Goal: Transaction & Acquisition: Purchase product/service

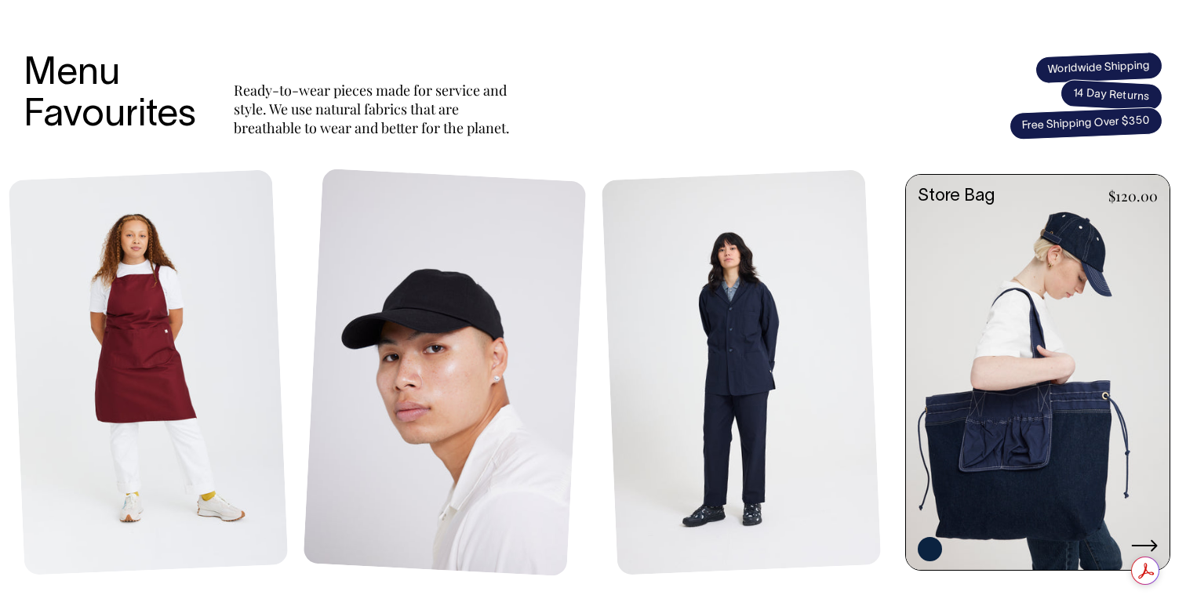
scroll to position [695, 0]
click at [1037, 377] on link at bounding box center [1038, 374] width 264 height 398
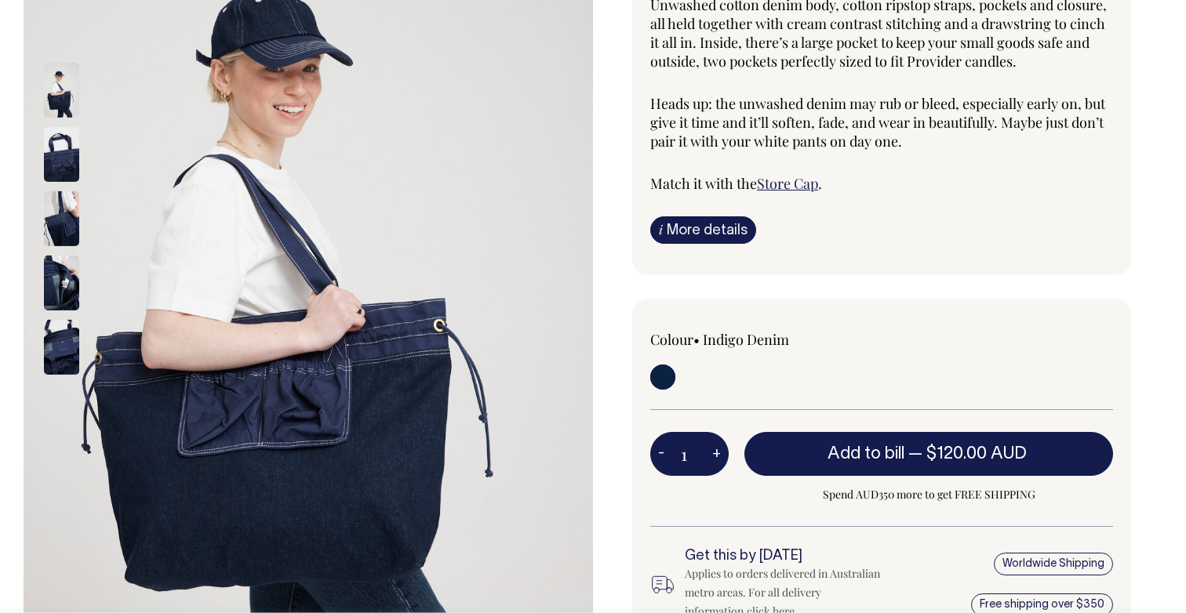
scroll to position [303, 0]
click at [63, 127] on img at bounding box center [61, 154] width 35 height 55
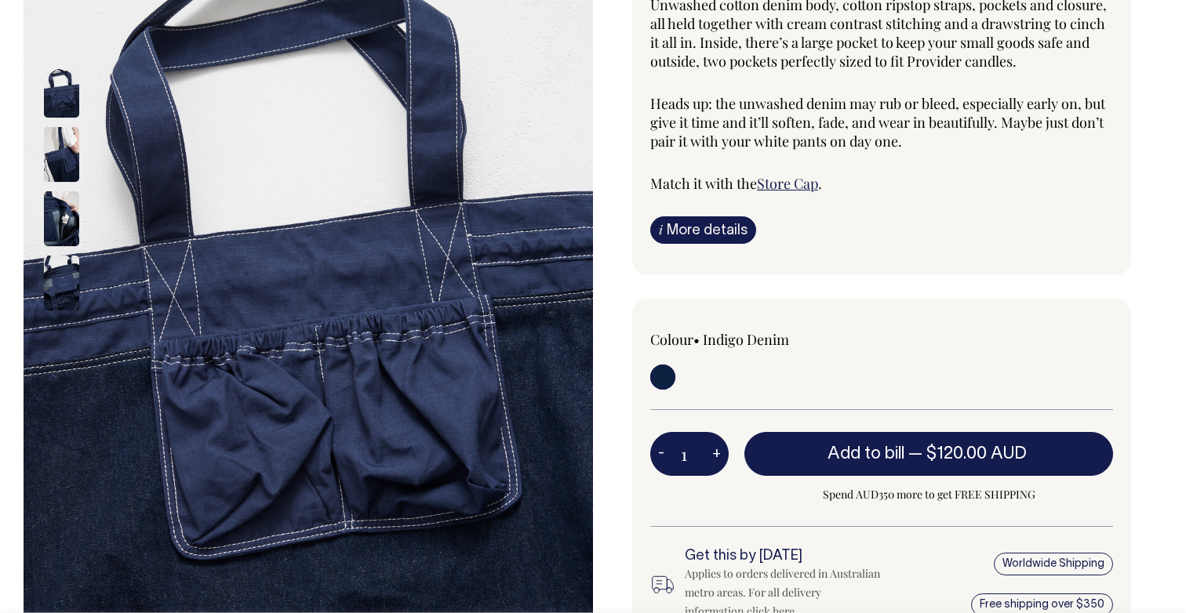
click at [62, 191] on img at bounding box center [61, 218] width 35 height 55
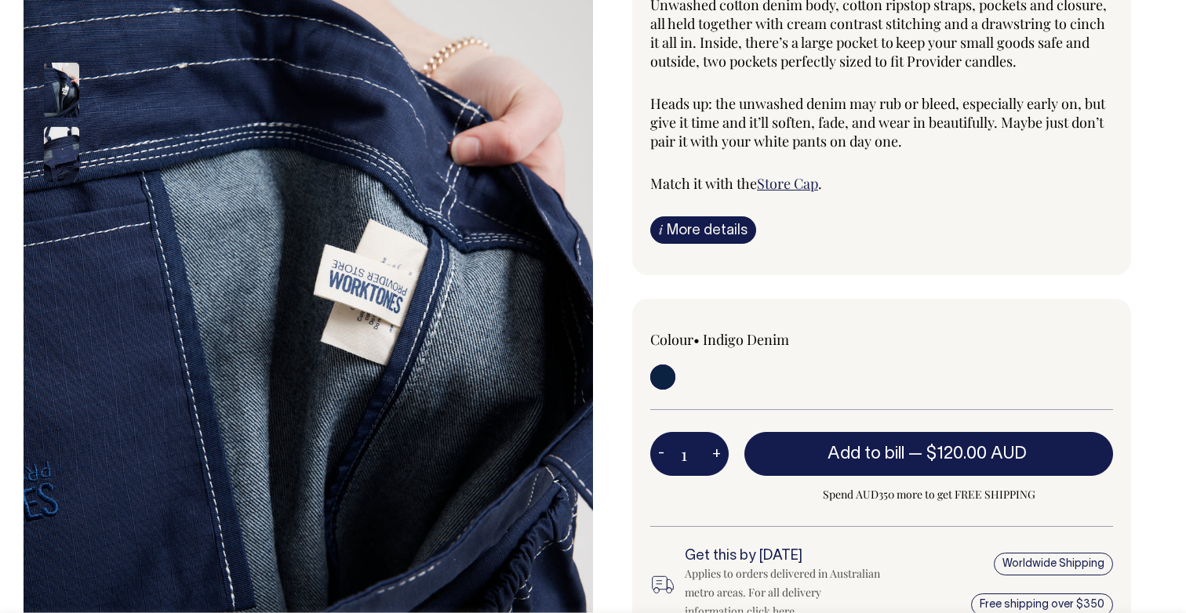
click at [65, 127] on img at bounding box center [61, 154] width 35 height 55
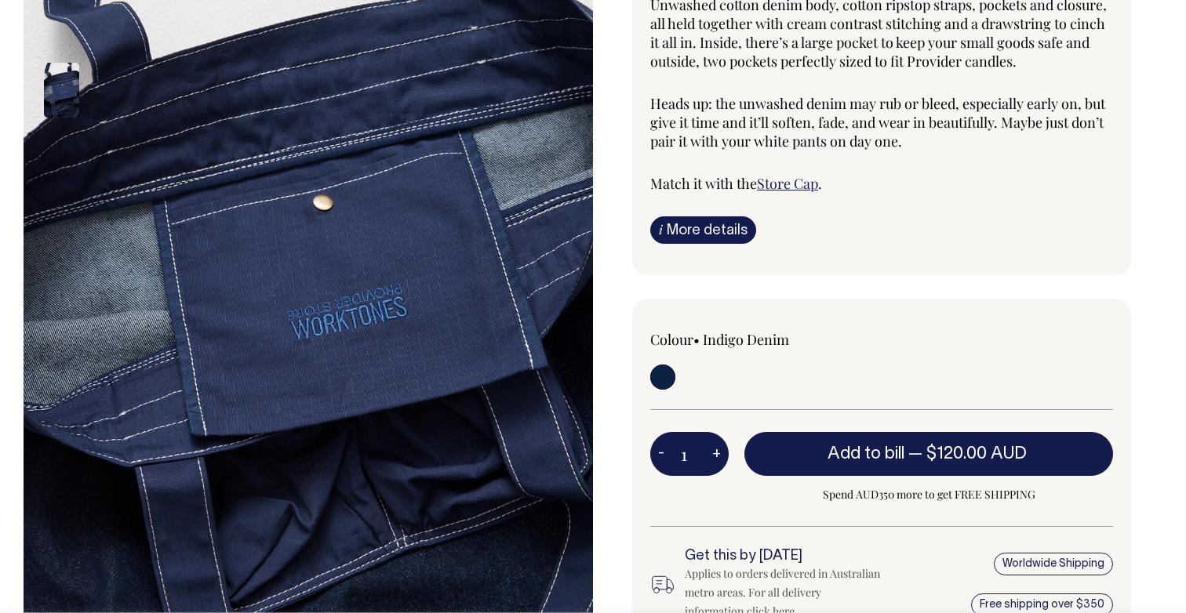
click at [71, 63] on img at bounding box center [61, 90] width 35 height 55
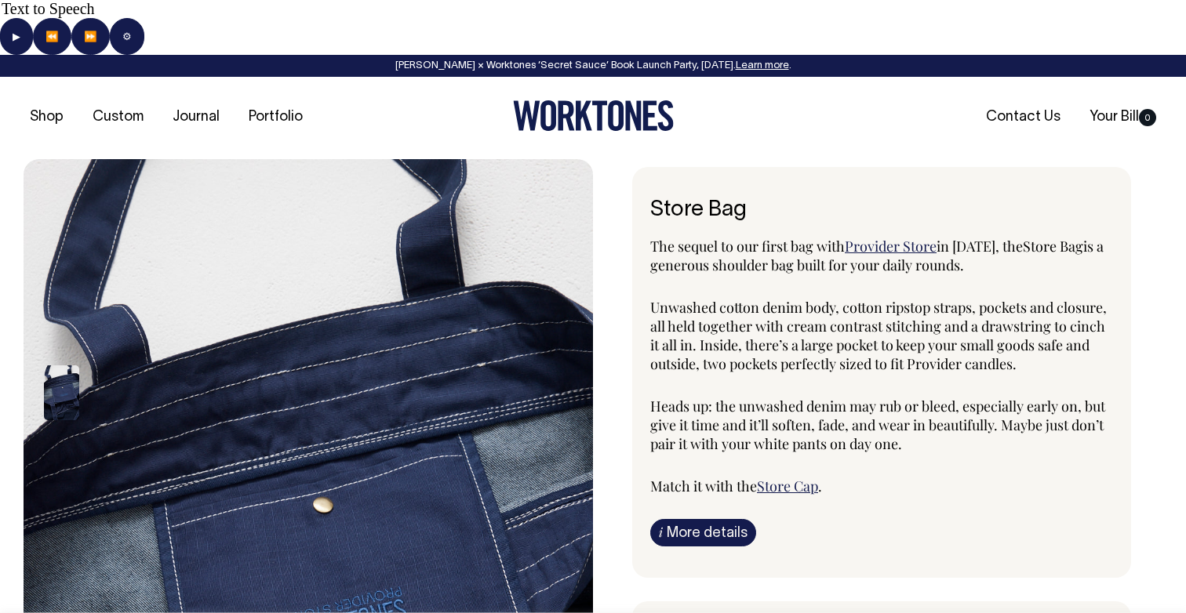
scroll to position [0, 0]
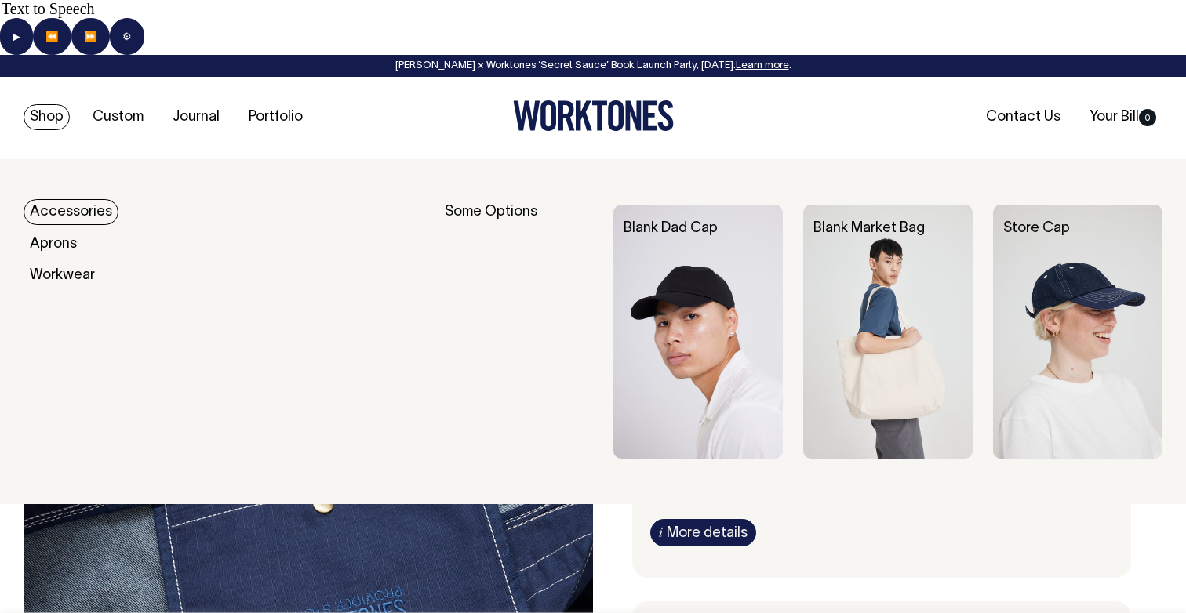
click at [55, 104] on link "Shop" at bounding box center [47, 117] width 46 height 26
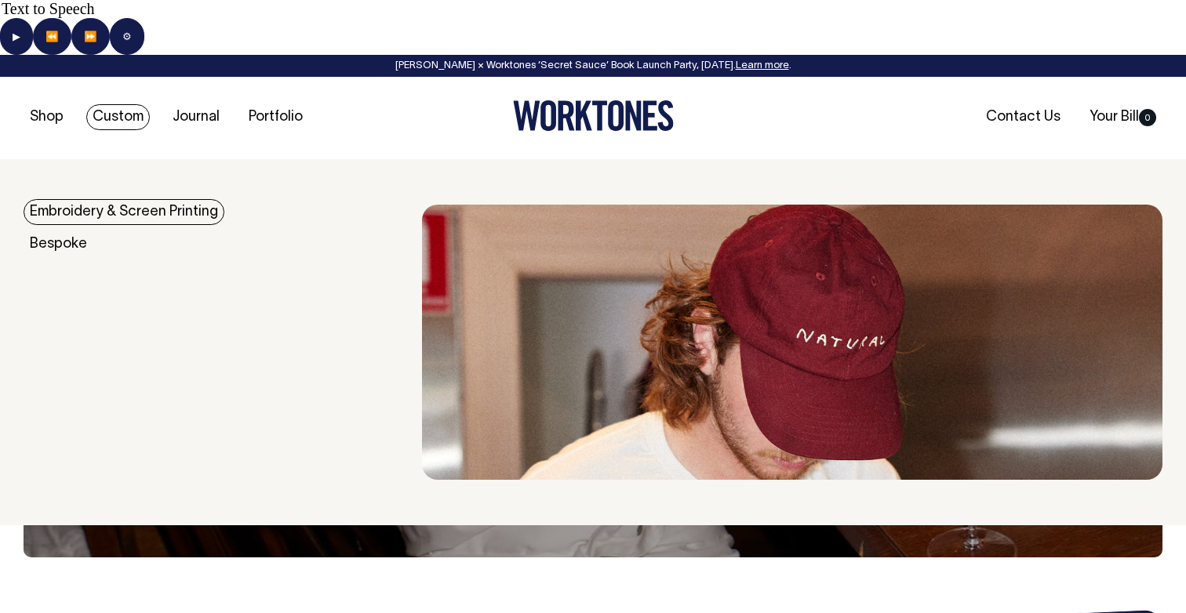
click at [114, 104] on link "Custom" at bounding box center [118, 117] width 64 height 26
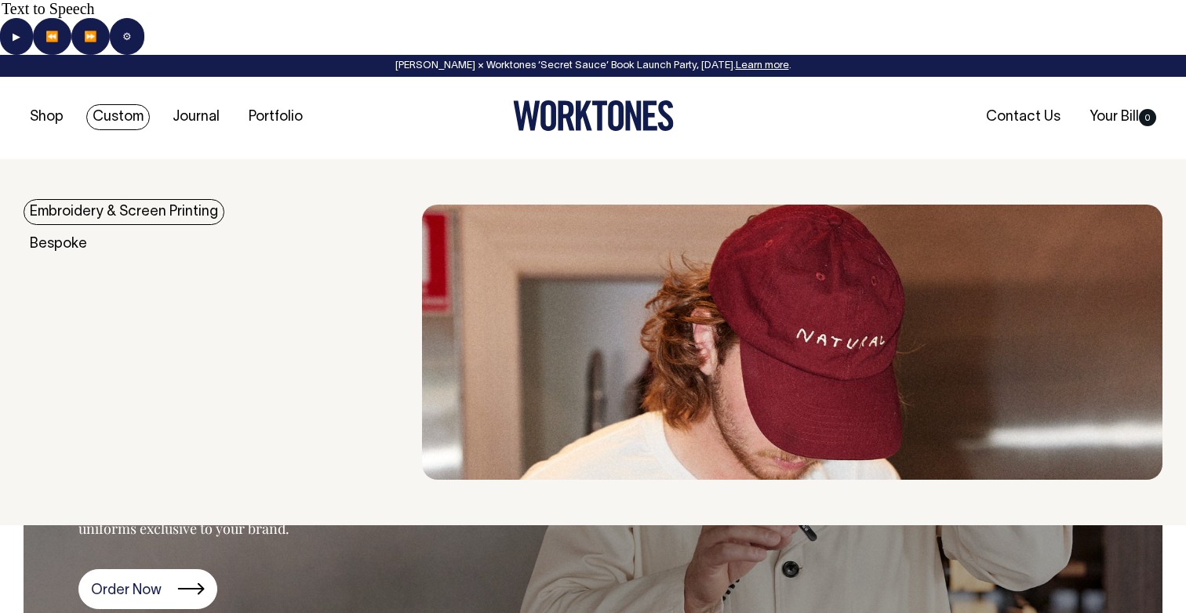
click at [124, 104] on link "Custom" at bounding box center [118, 117] width 64 height 26
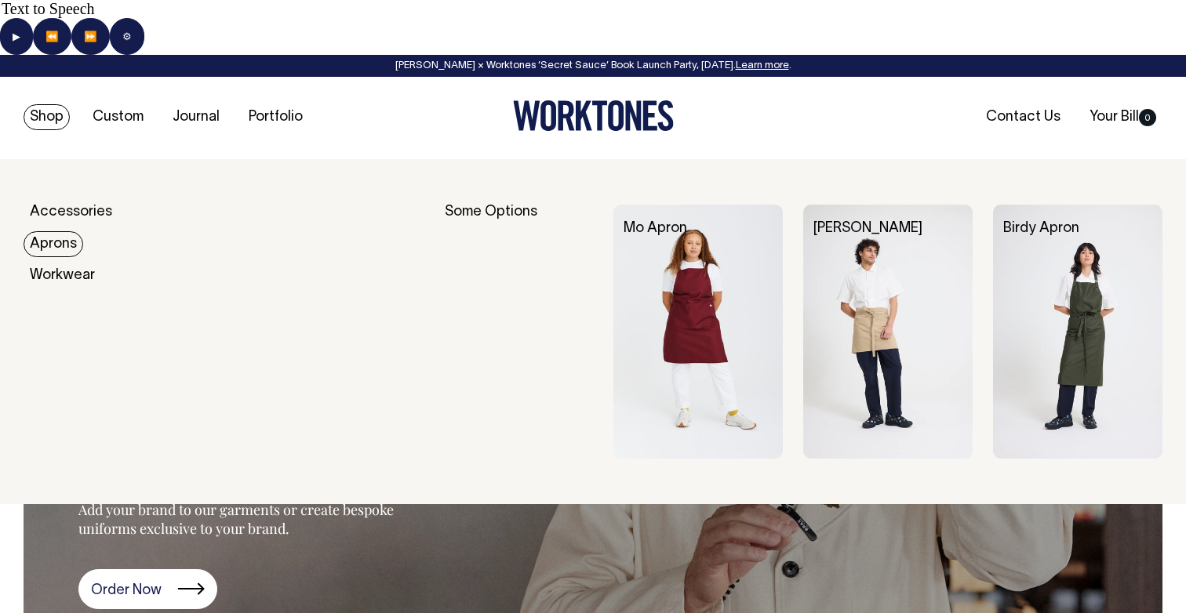
click at [64, 231] on link "Aprons" at bounding box center [54, 244] width 60 height 26
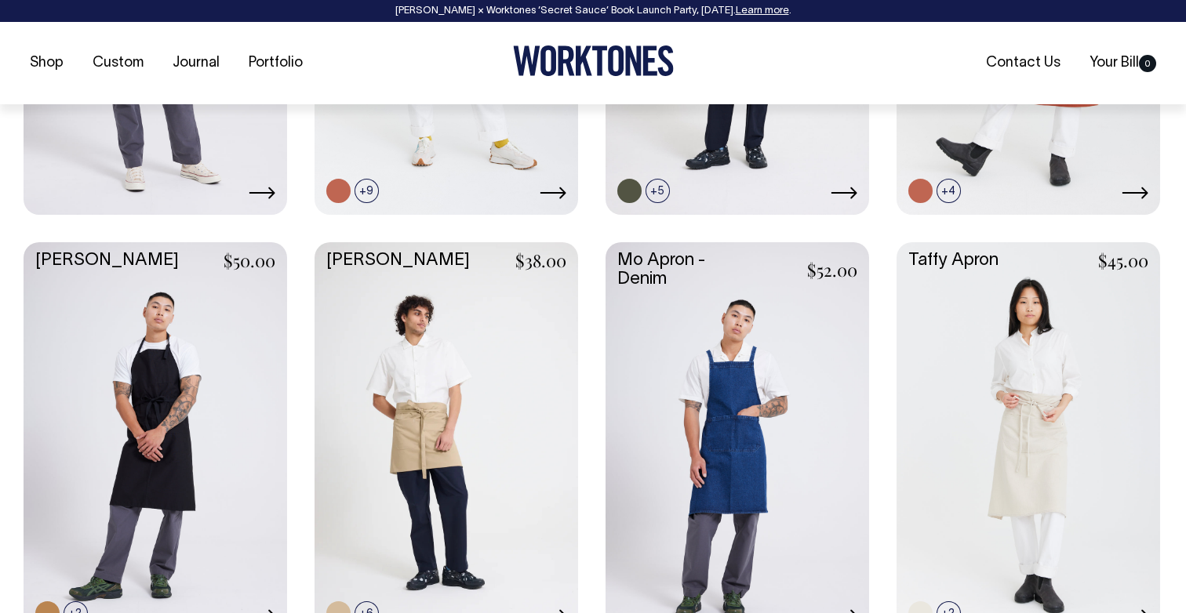
scroll to position [1016, 0]
click at [136, 335] on link at bounding box center [156, 438] width 264 height 392
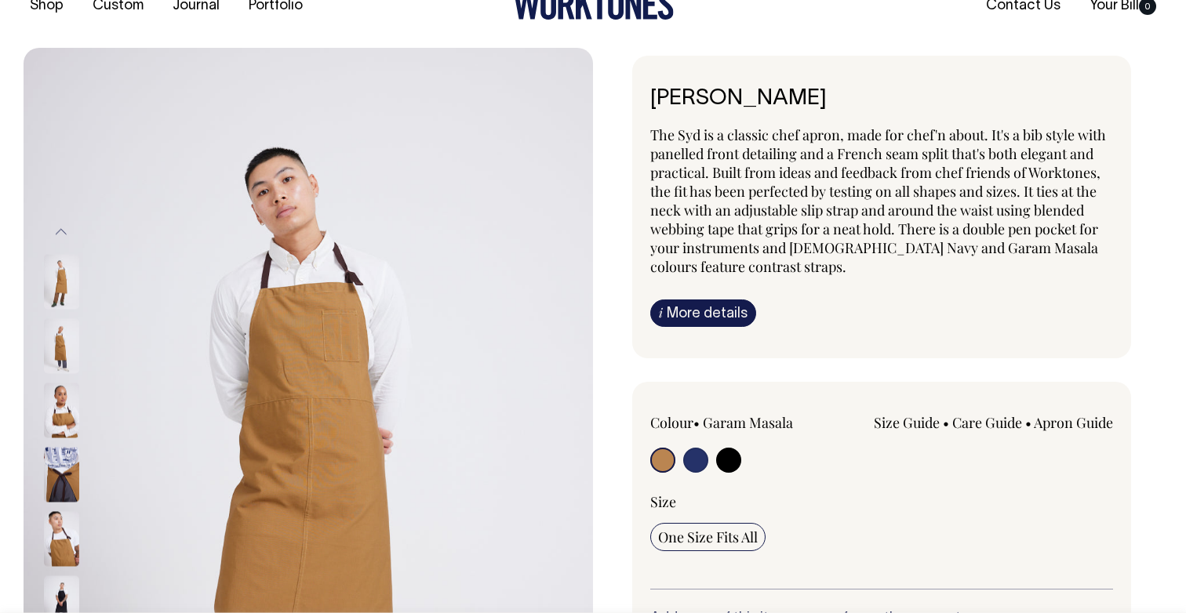
scroll to position [112, 0]
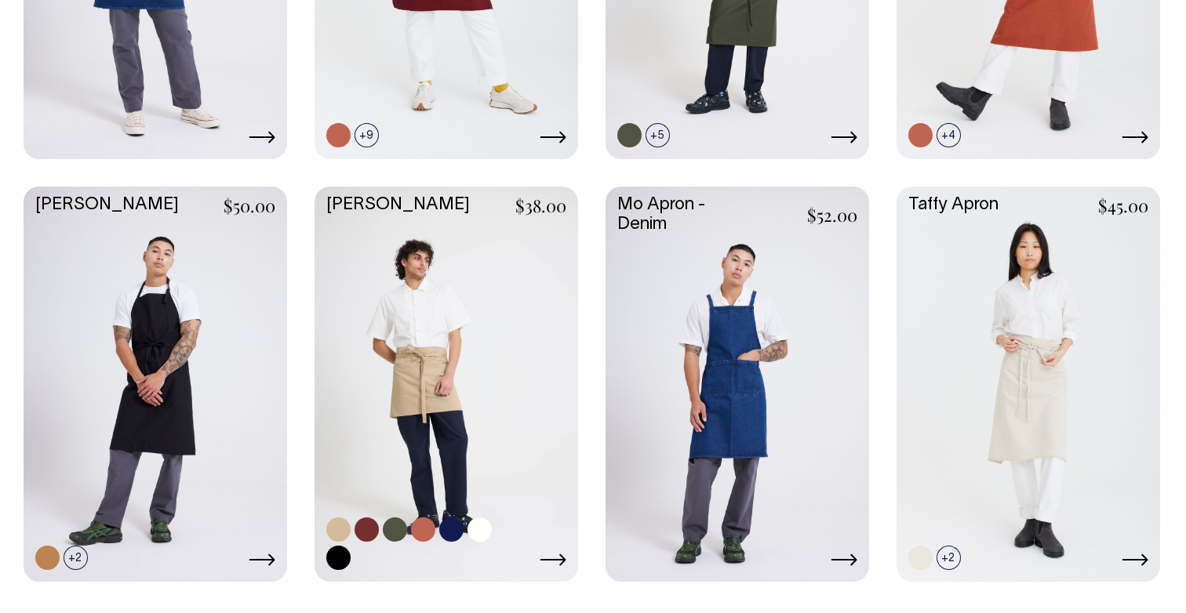
scroll to position [1016, 0]
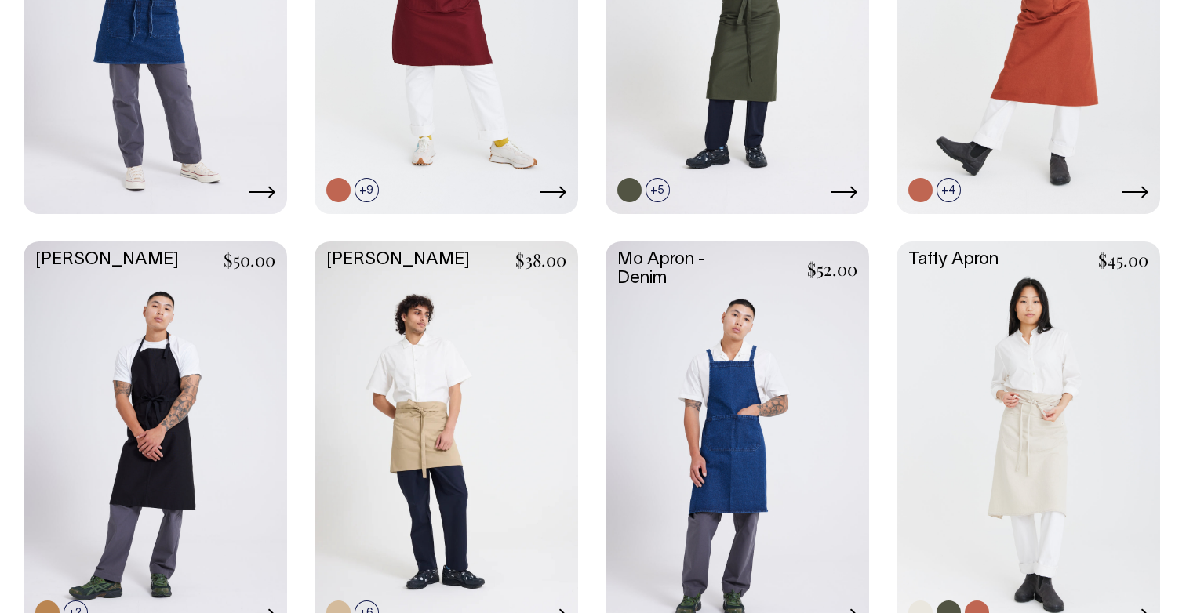
click at [1023, 351] on link at bounding box center [1028, 438] width 264 height 392
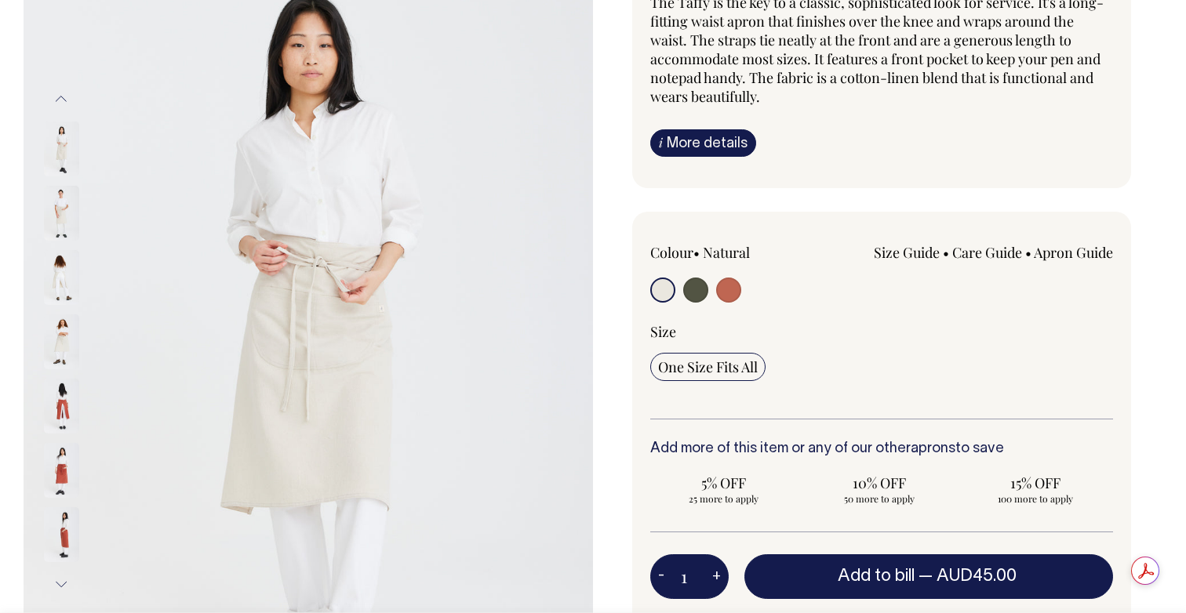
scroll to position [245, 0]
click at [62, 442] on img at bounding box center [61, 469] width 35 height 55
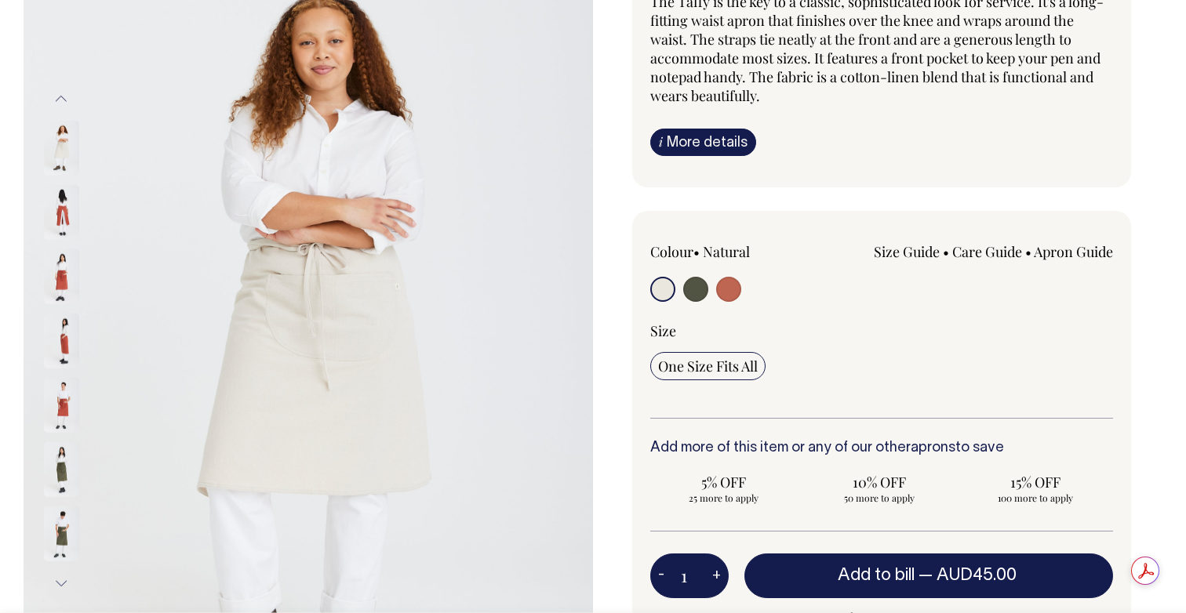
click at [66, 180] on div at bounding box center [82, 212] width 78 height 64
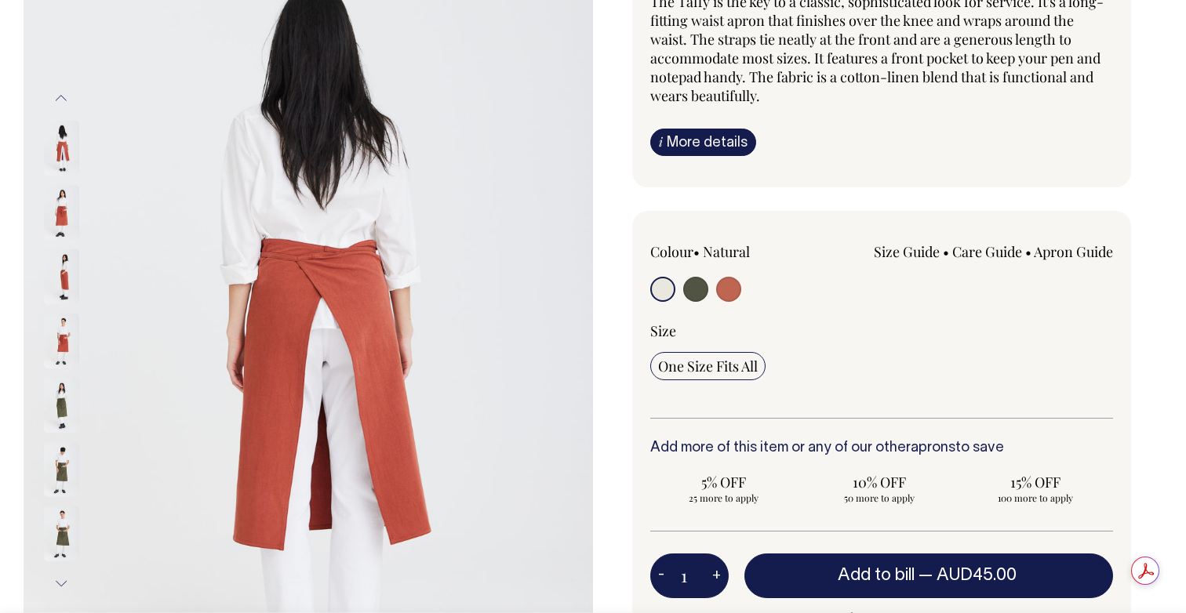
click at [66, 185] on img at bounding box center [61, 212] width 35 height 55
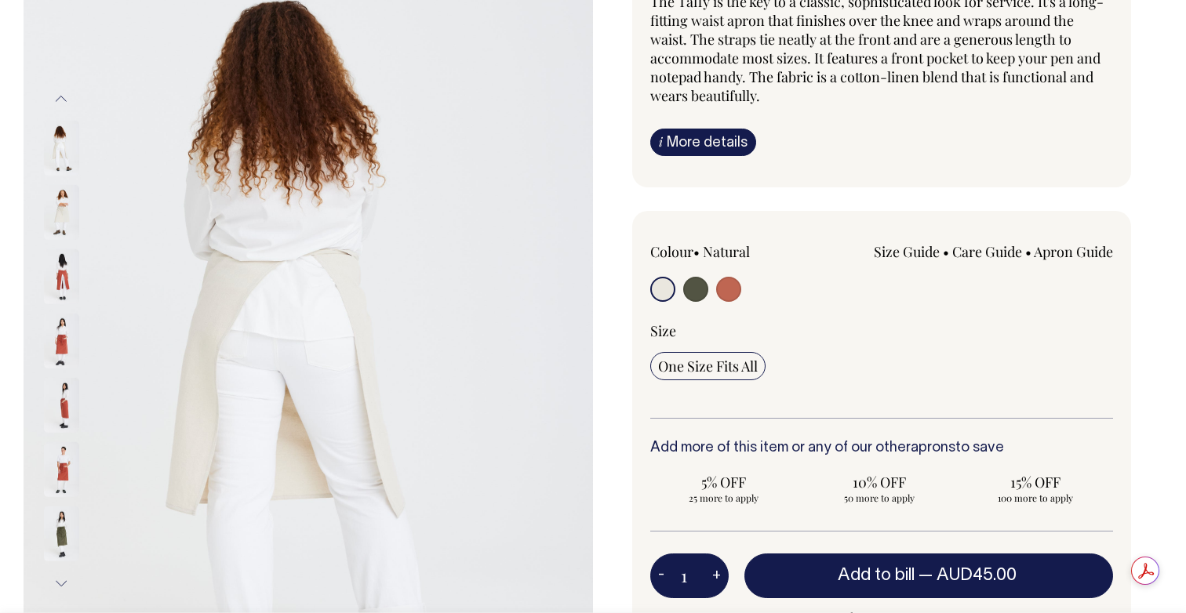
click at [61, 507] on img at bounding box center [61, 534] width 35 height 55
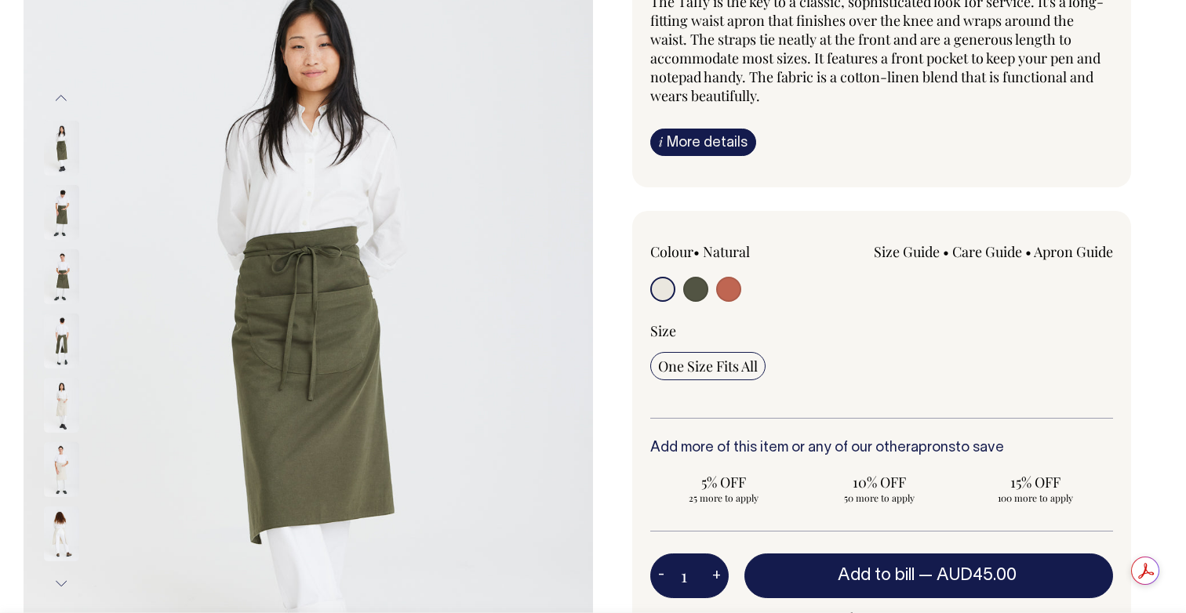
click at [60, 442] on img at bounding box center [61, 469] width 35 height 55
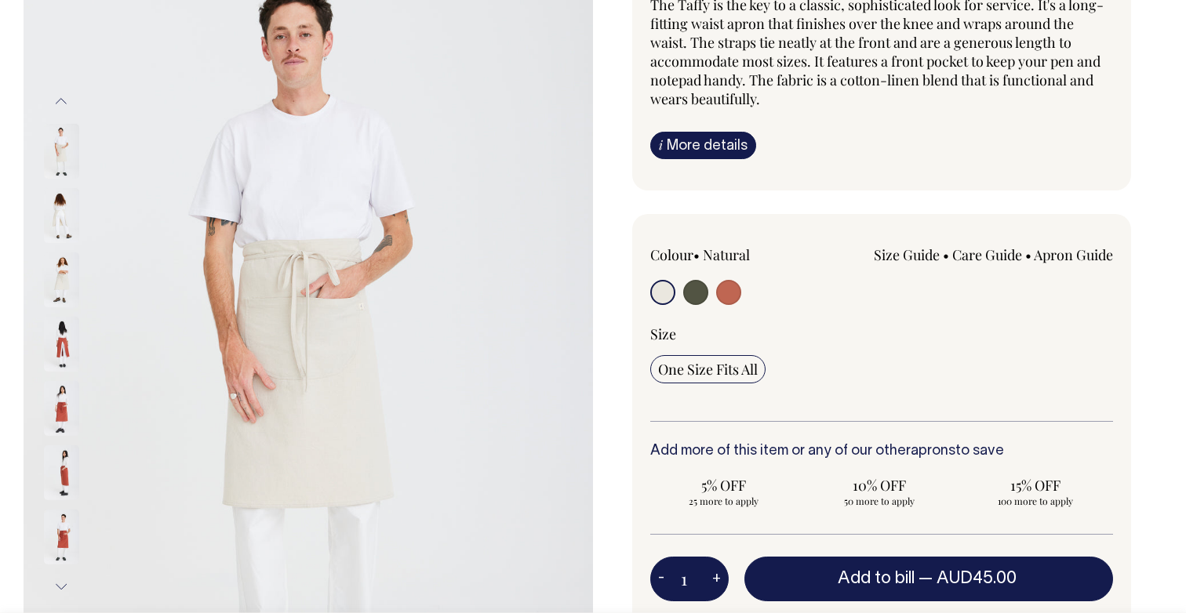
scroll to position [242, 0]
click at [699, 280] on input "radio" at bounding box center [695, 292] width 25 height 25
radio input "true"
select select "Olive"
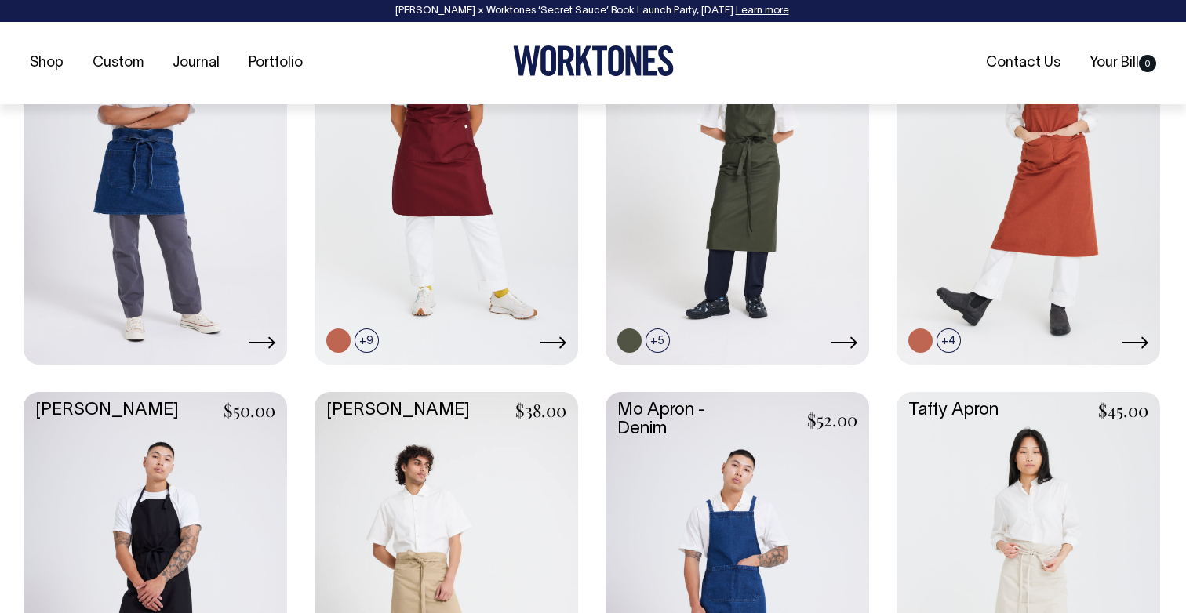
scroll to position [867, 0]
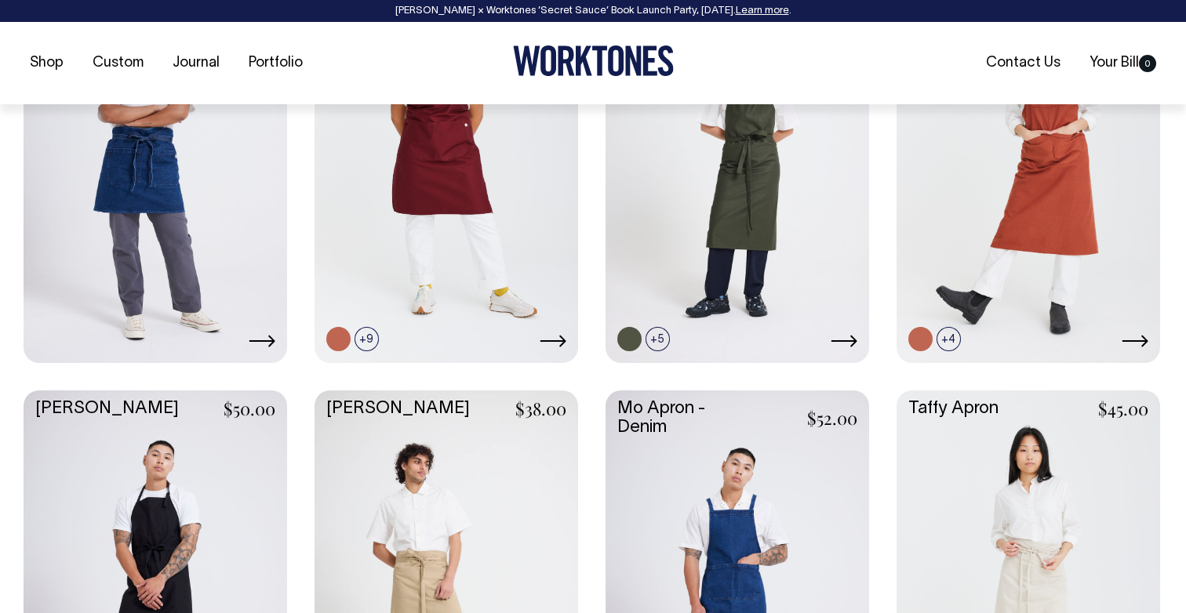
click at [193, 486] on link at bounding box center [156, 587] width 264 height 392
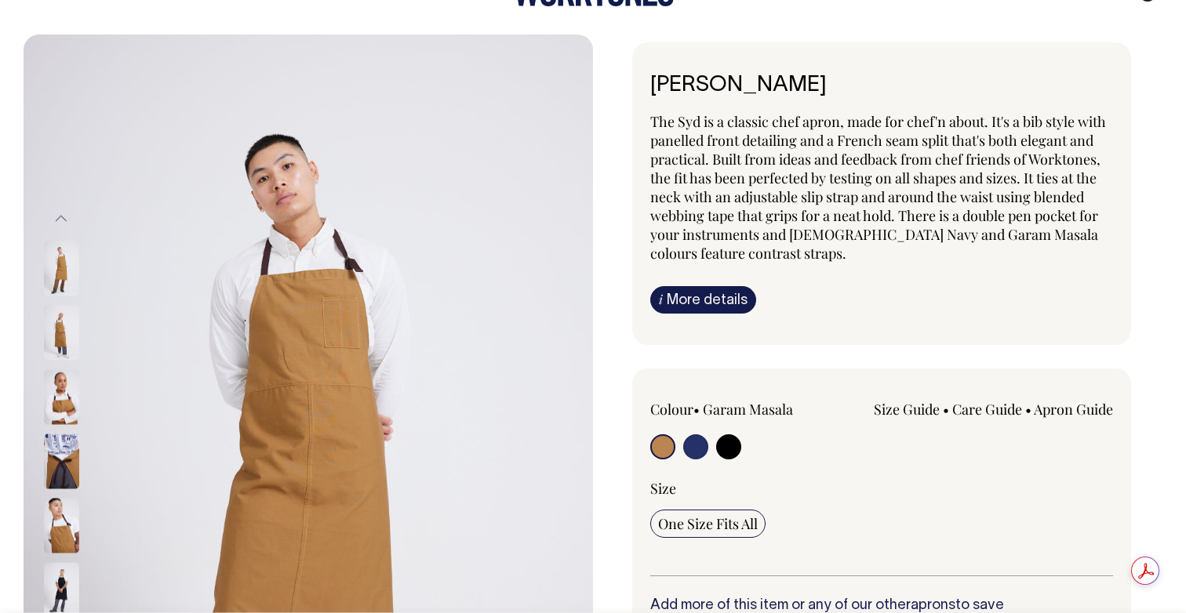
scroll to position [125, 0]
click at [696, 434] on input "radio" at bounding box center [695, 446] width 25 height 25
radio input "true"
select select "[DEMOGRAPHIC_DATA] Navy"
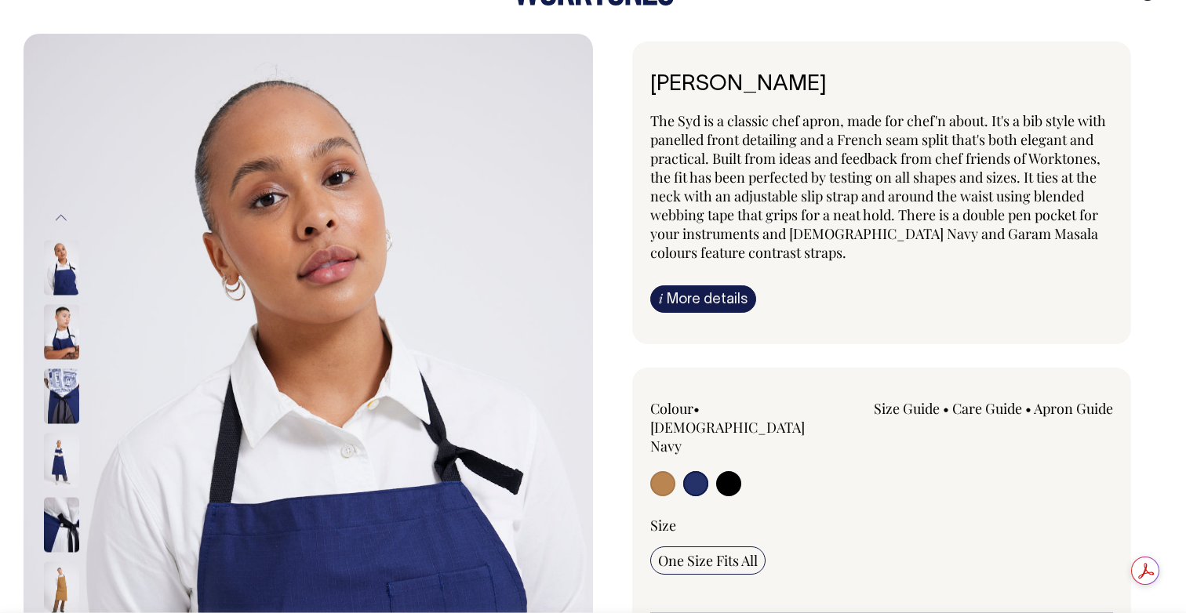
click at [732, 471] on input "radio" at bounding box center [728, 483] width 25 height 25
radio input "true"
select select "Black"
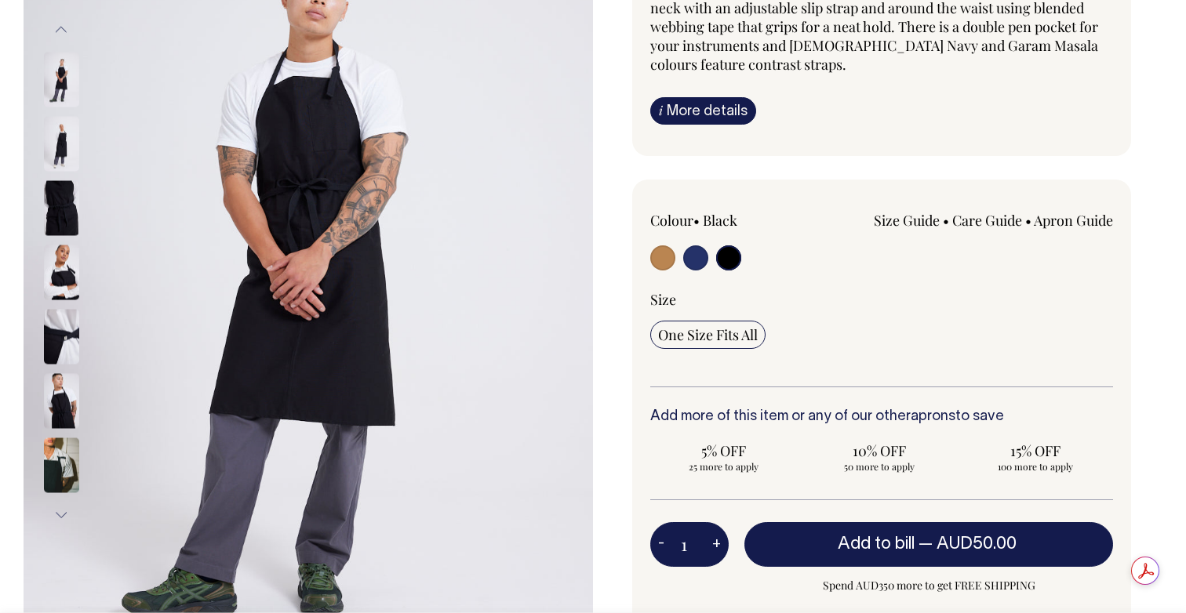
scroll to position [314, 0]
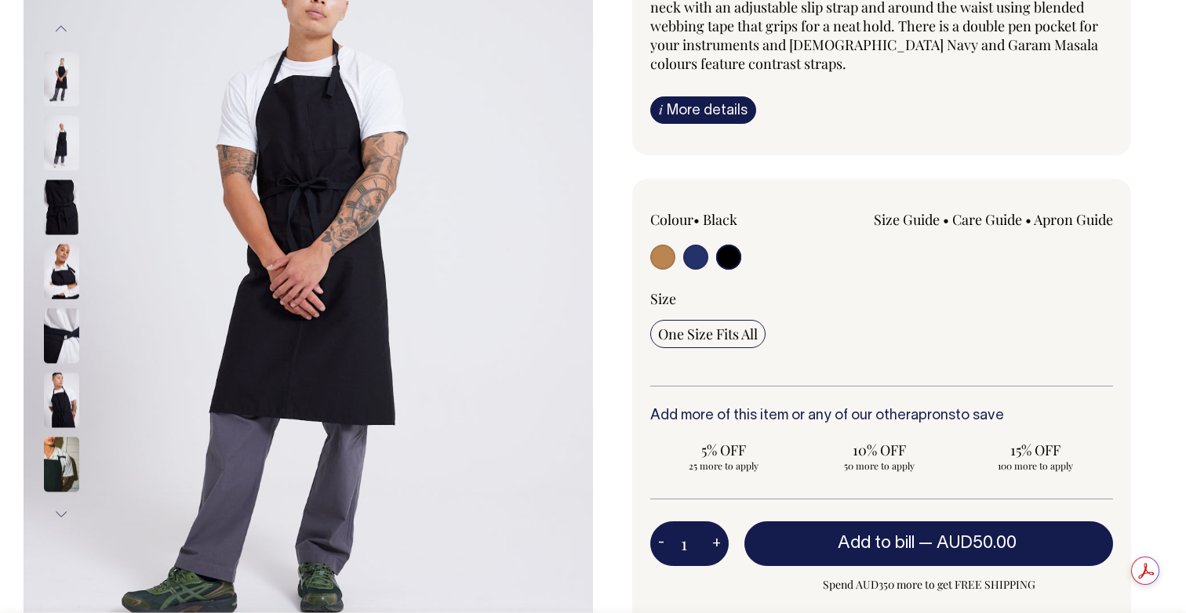
click at [64, 496] on button "Next" at bounding box center [61, 513] width 24 height 35
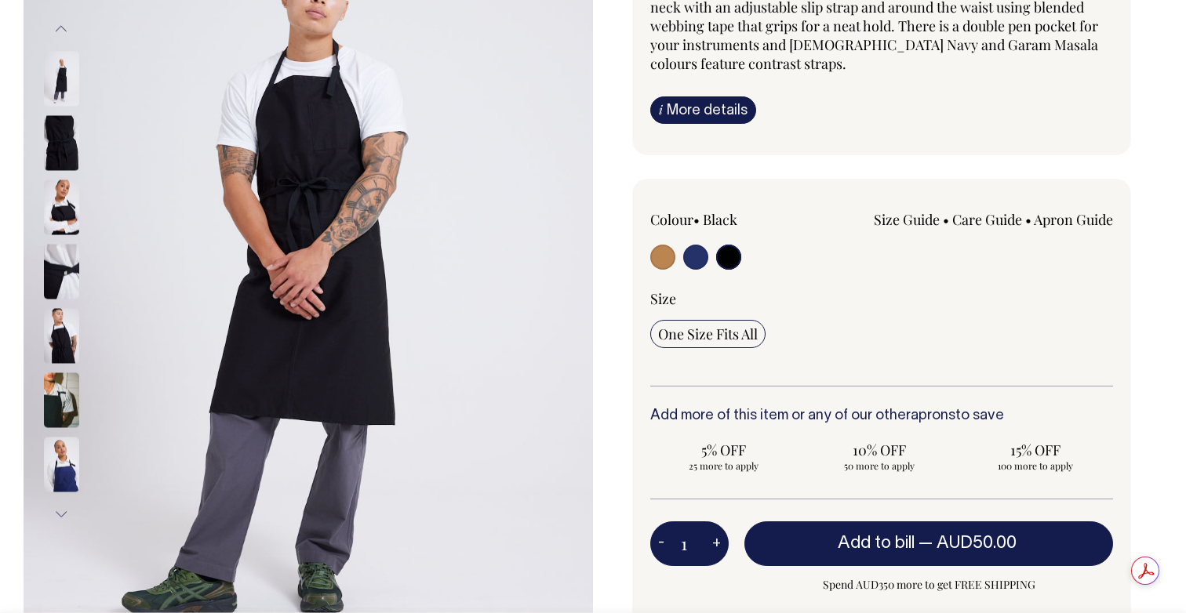
click at [64, 496] on button "Next" at bounding box center [61, 513] width 24 height 35
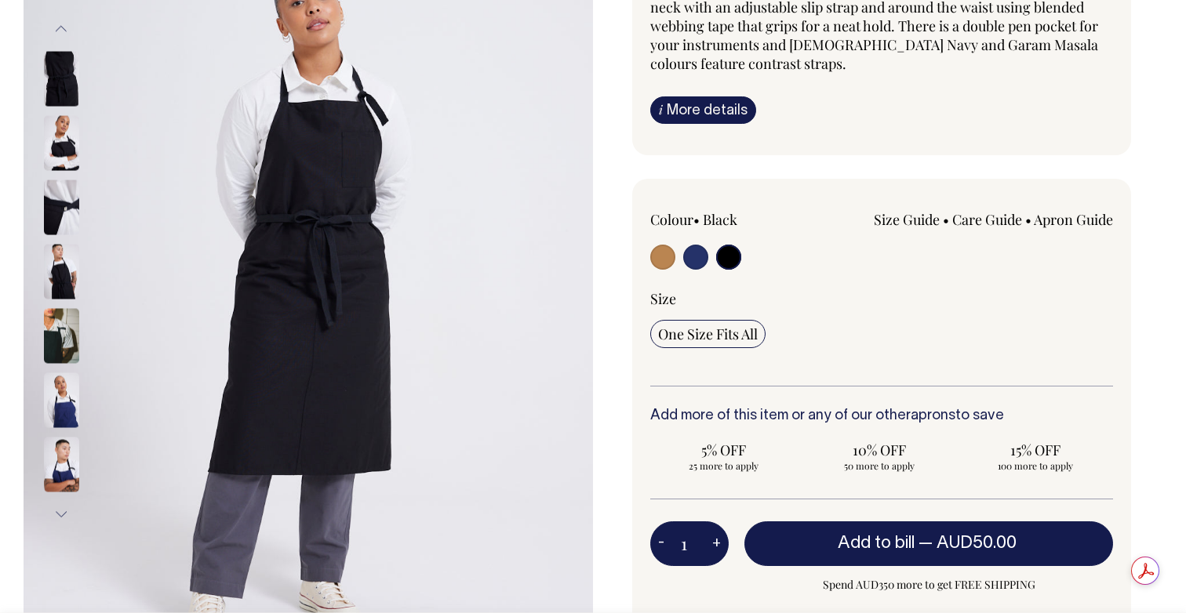
click at [64, 496] on button "Next" at bounding box center [61, 513] width 24 height 35
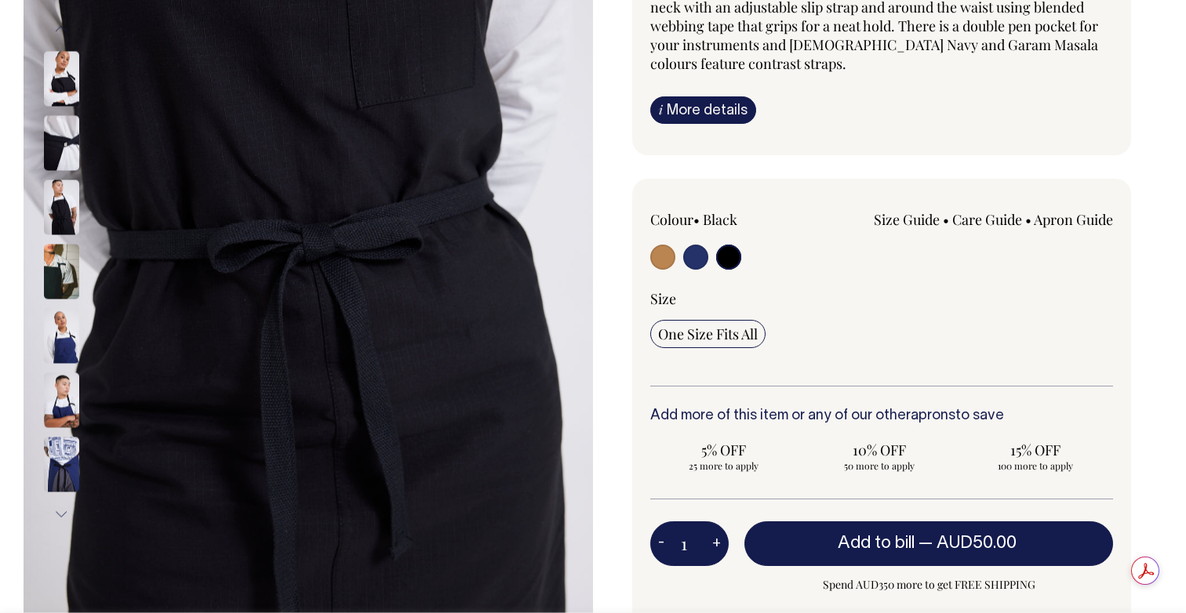
click at [64, 496] on button "Next" at bounding box center [61, 513] width 24 height 35
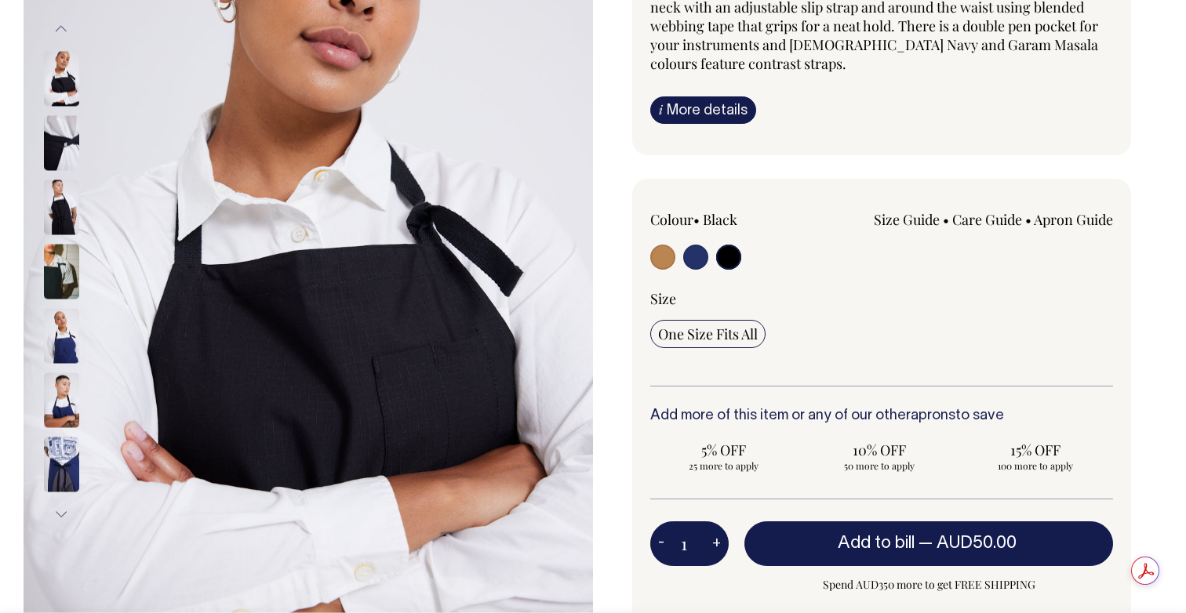
click at [64, 496] on button "Next" at bounding box center [61, 513] width 24 height 35
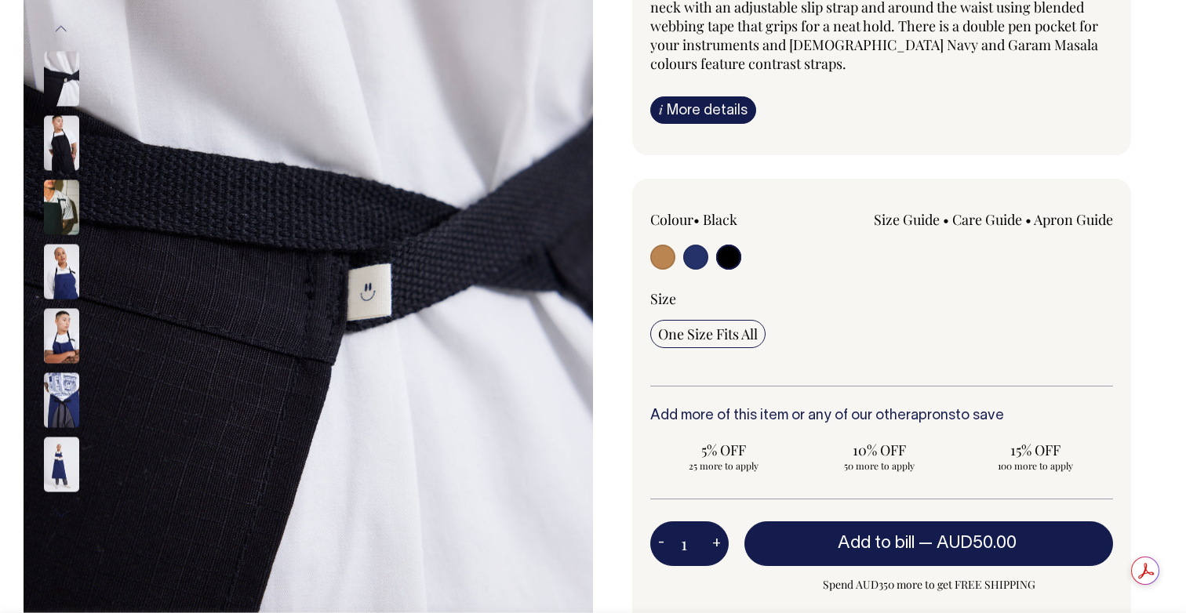
click at [64, 496] on button "Next" at bounding box center [61, 513] width 24 height 35
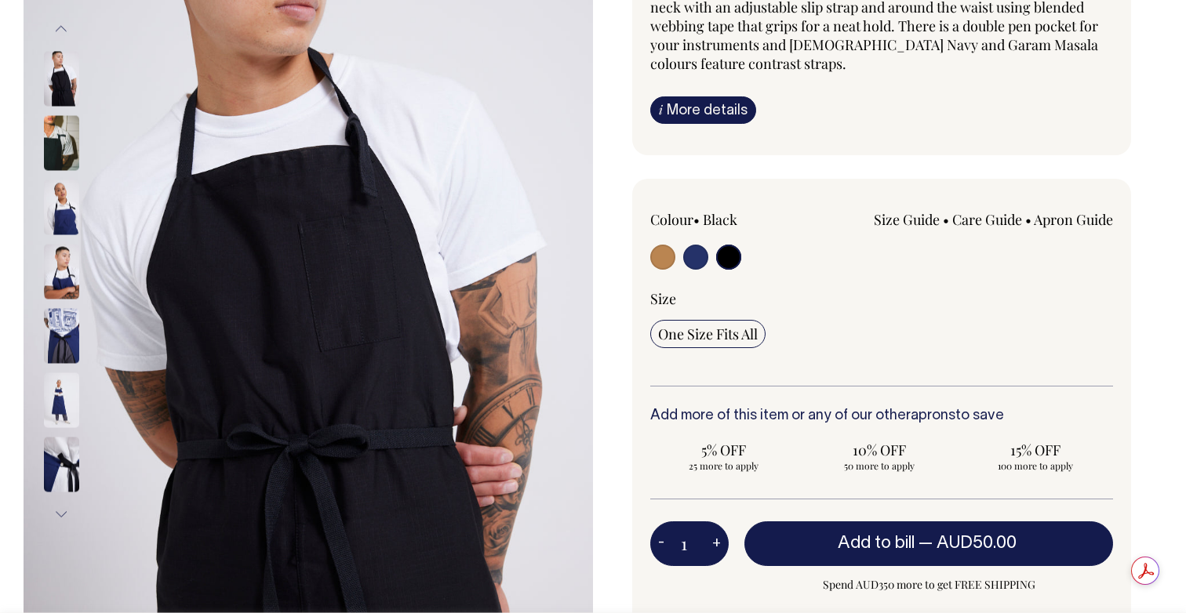
click at [64, 373] on img at bounding box center [61, 400] width 35 height 55
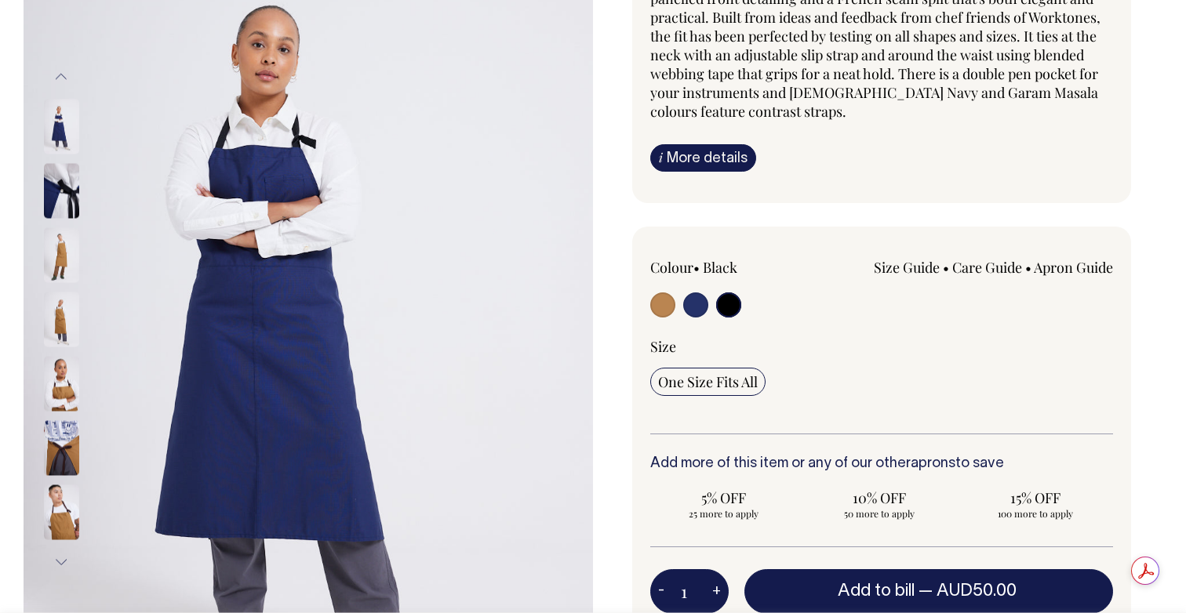
scroll to position [267, 0]
click at [56, 544] on button "Next" at bounding box center [61, 561] width 24 height 35
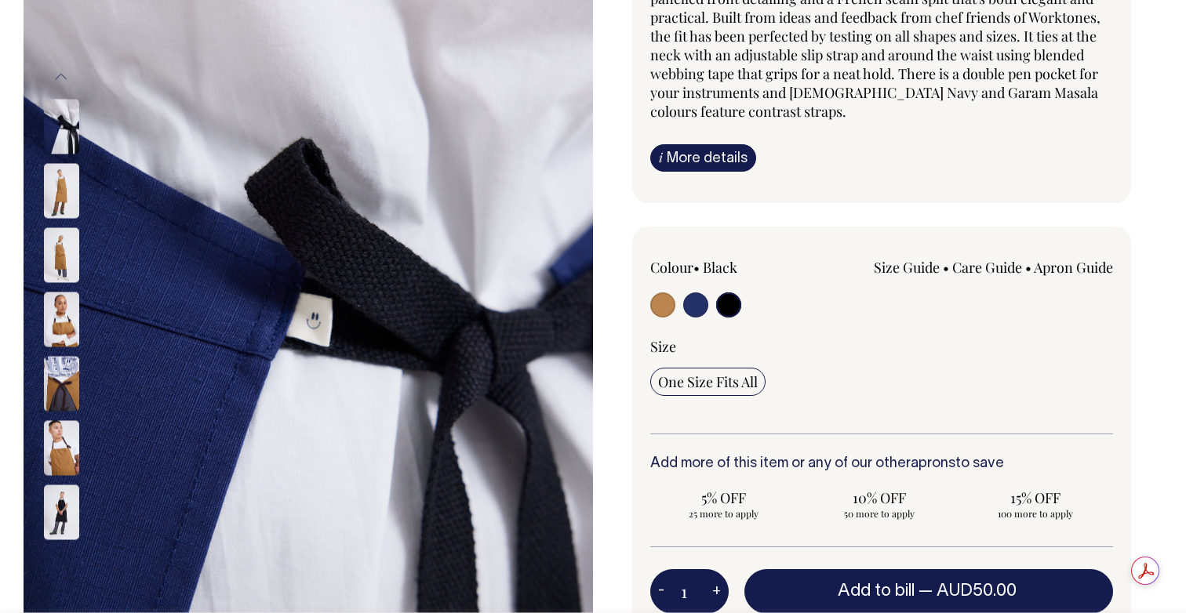
click at [56, 544] on button "Next" at bounding box center [61, 561] width 24 height 35
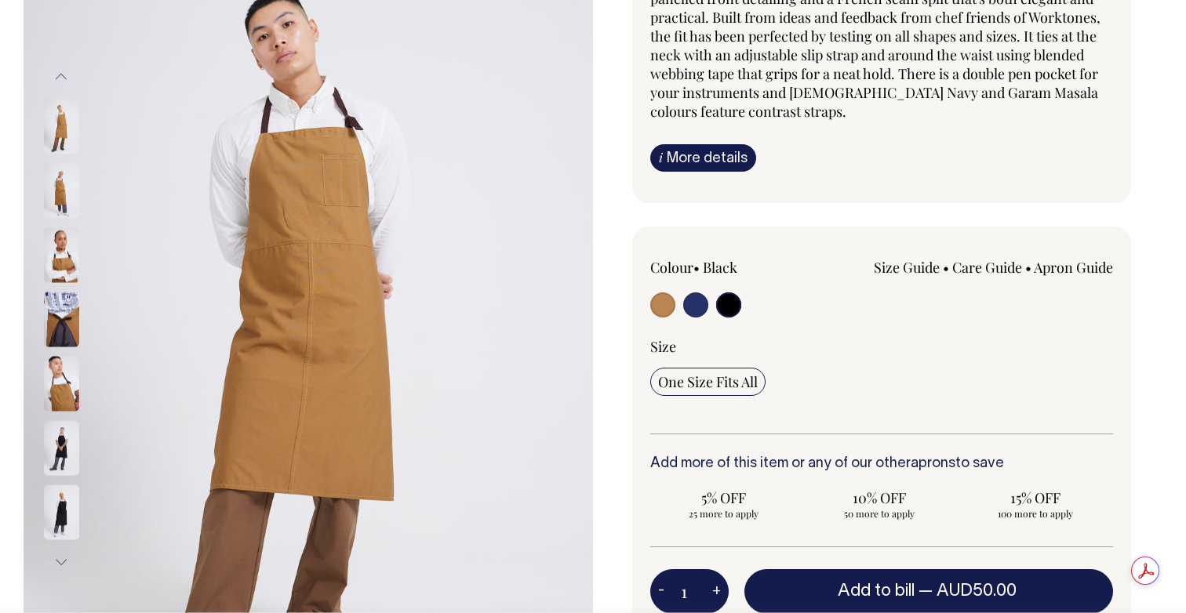
click at [56, 544] on button "Next" at bounding box center [61, 561] width 24 height 35
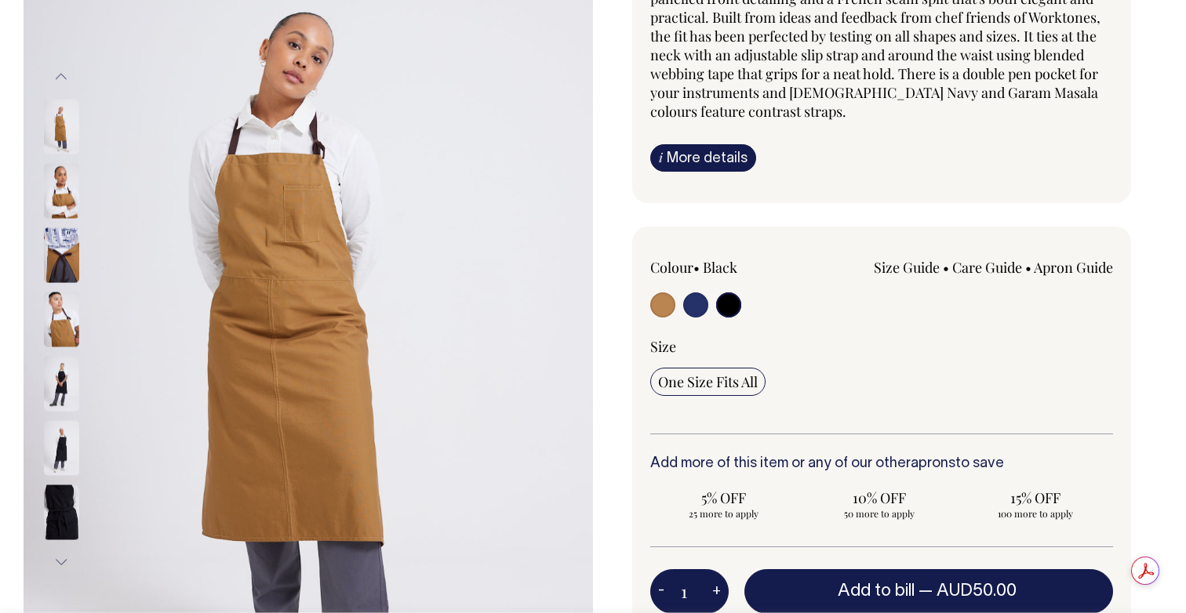
click at [60, 356] on img at bounding box center [61, 383] width 35 height 55
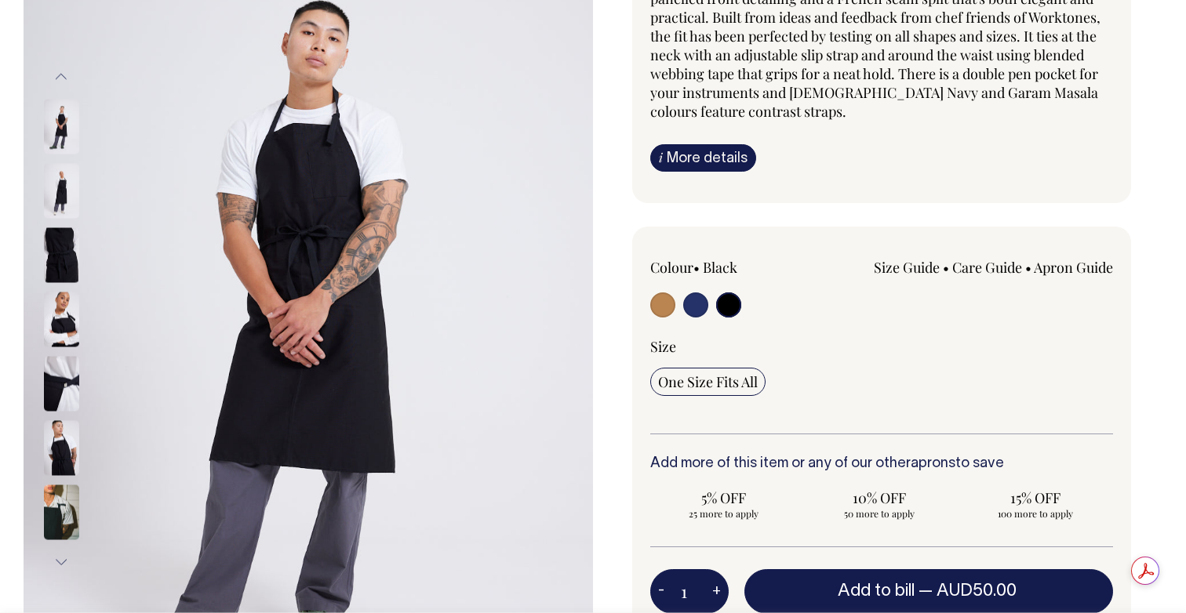
click at [56, 420] on img at bounding box center [61, 447] width 35 height 55
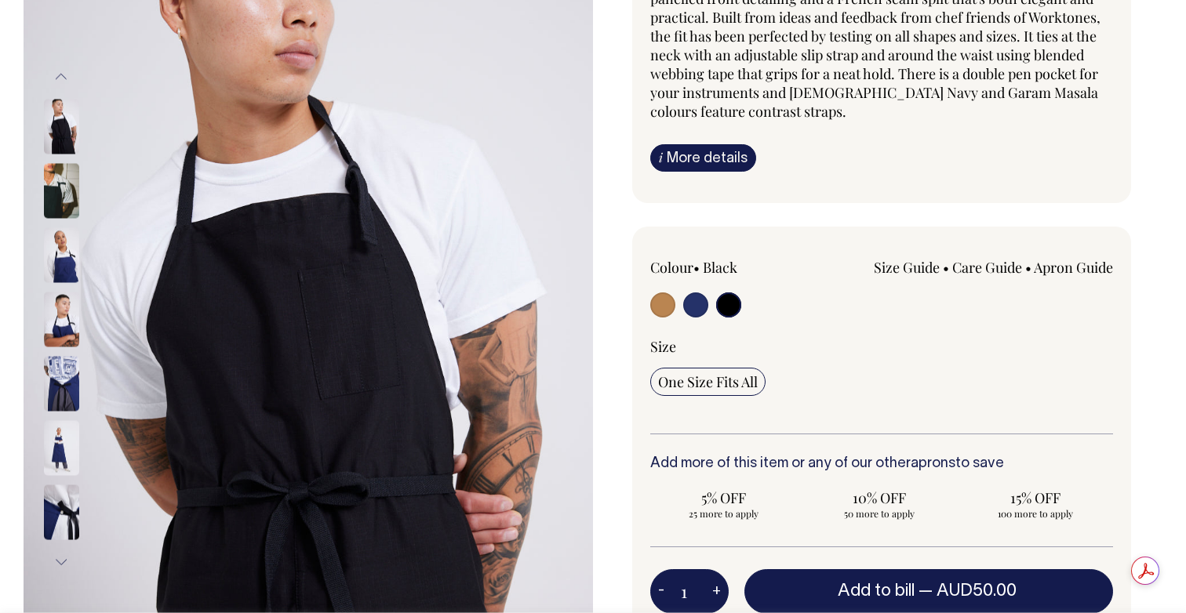
click at [62, 60] on button "Previous" at bounding box center [61, 77] width 24 height 35
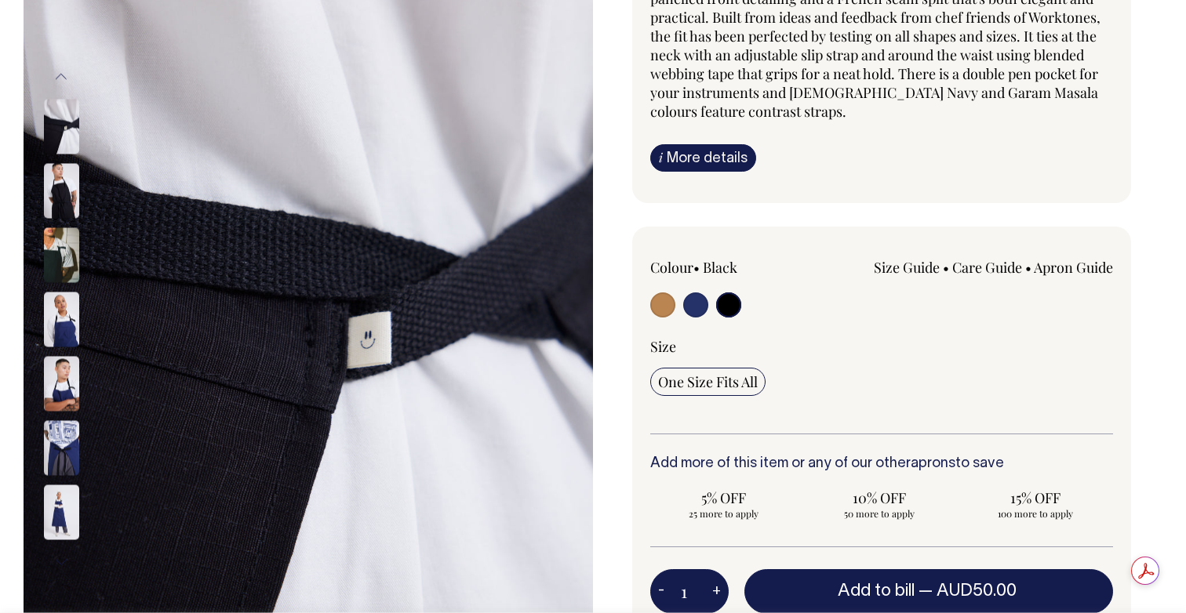
click at [62, 60] on button "Previous" at bounding box center [61, 77] width 24 height 35
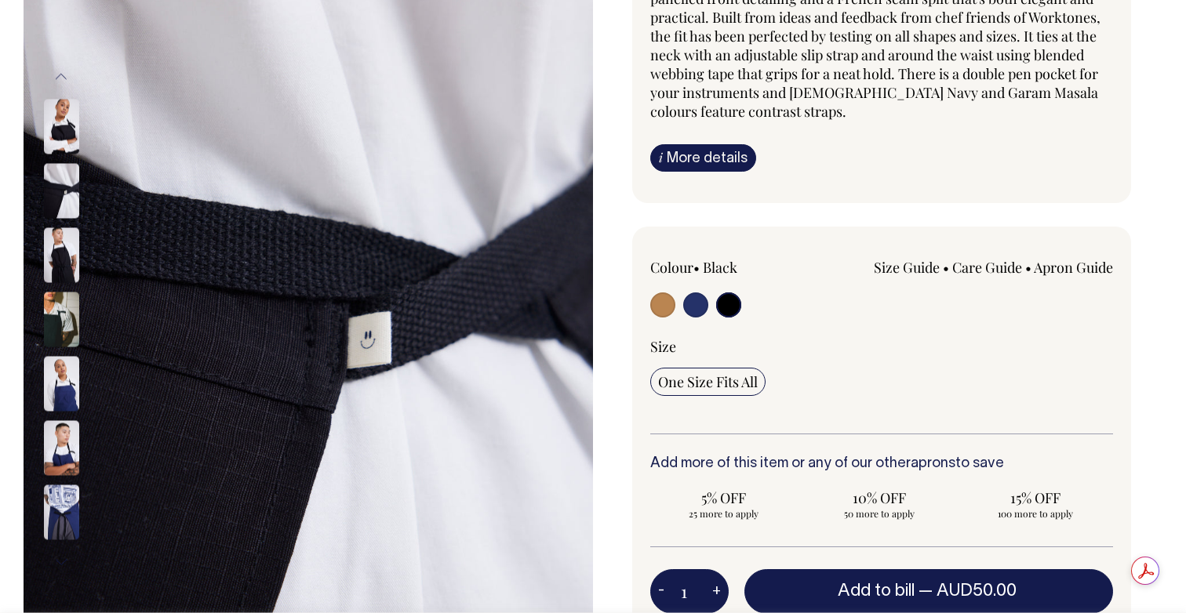
click at [62, 60] on button "Previous" at bounding box center [61, 77] width 24 height 35
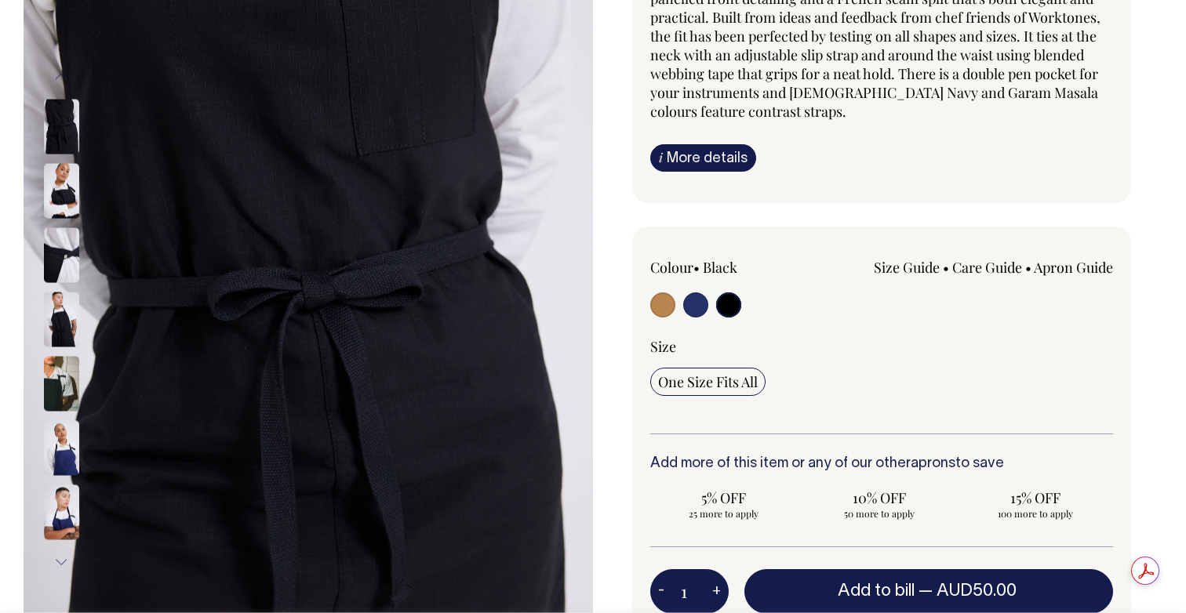
click at [62, 60] on button "Previous" at bounding box center [61, 77] width 24 height 35
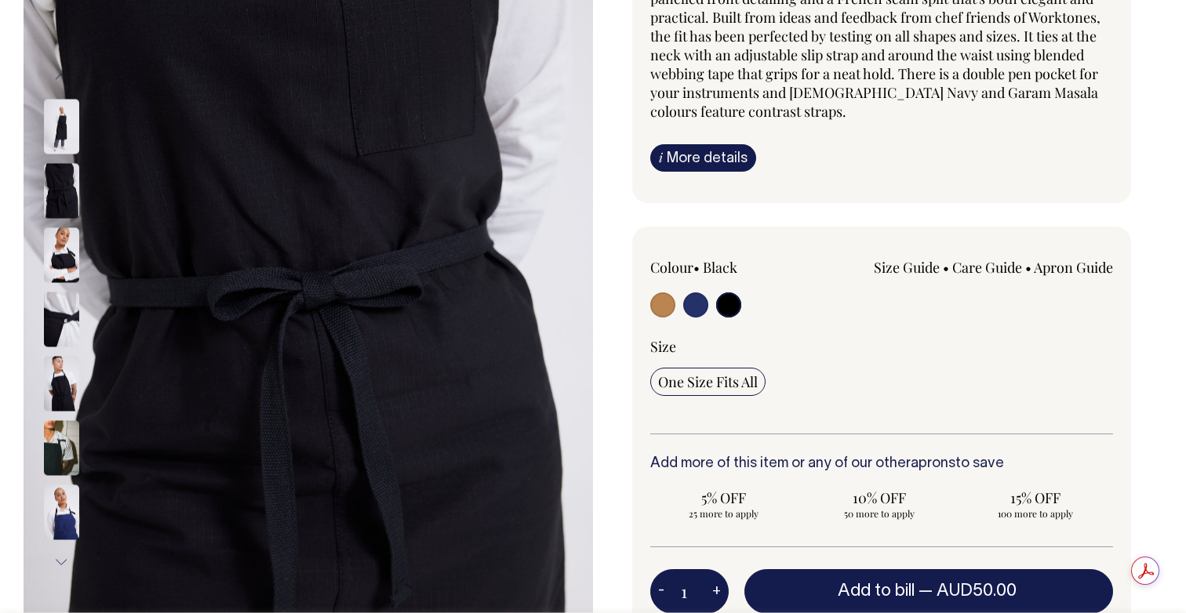
click at [62, 60] on button "Previous" at bounding box center [61, 77] width 24 height 35
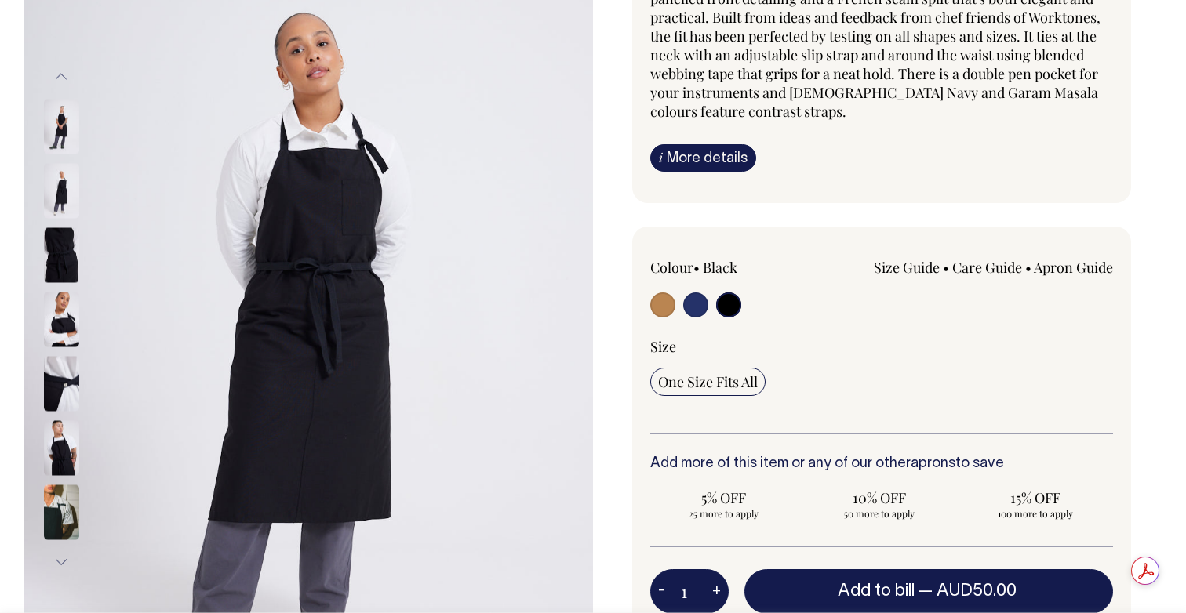
click at [62, 60] on button "Previous" at bounding box center [61, 77] width 24 height 35
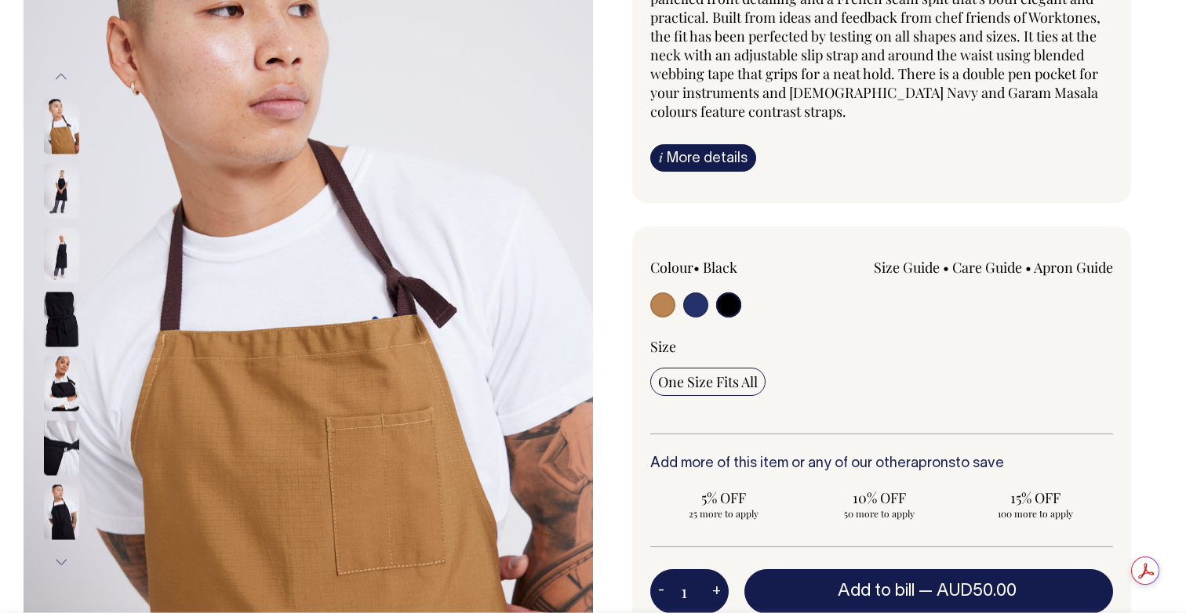
click at [62, 60] on button "Previous" at bounding box center [61, 77] width 24 height 35
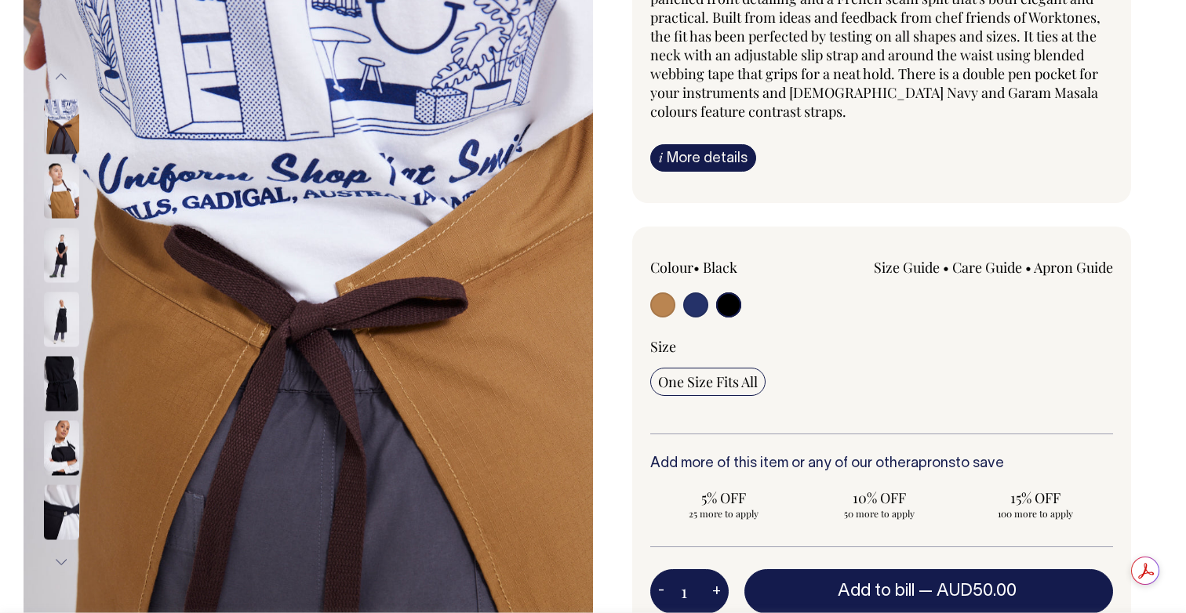
click at [51, 163] on img at bounding box center [61, 190] width 35 height 55
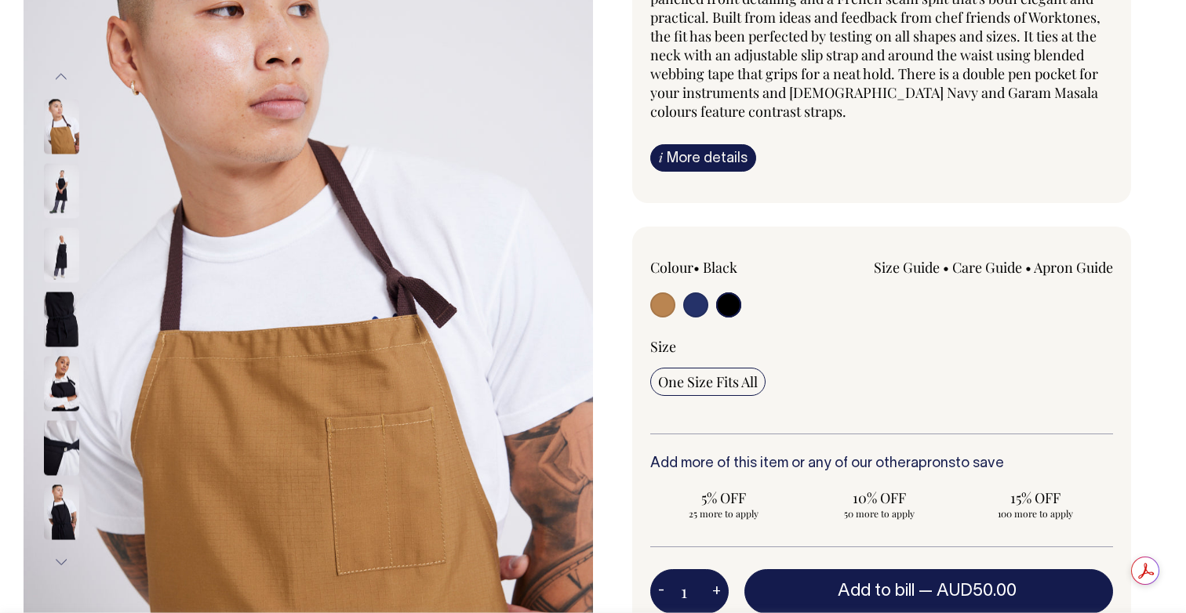
click at [58, 163] on img at bounding box center [61, 190] width 35 height 55
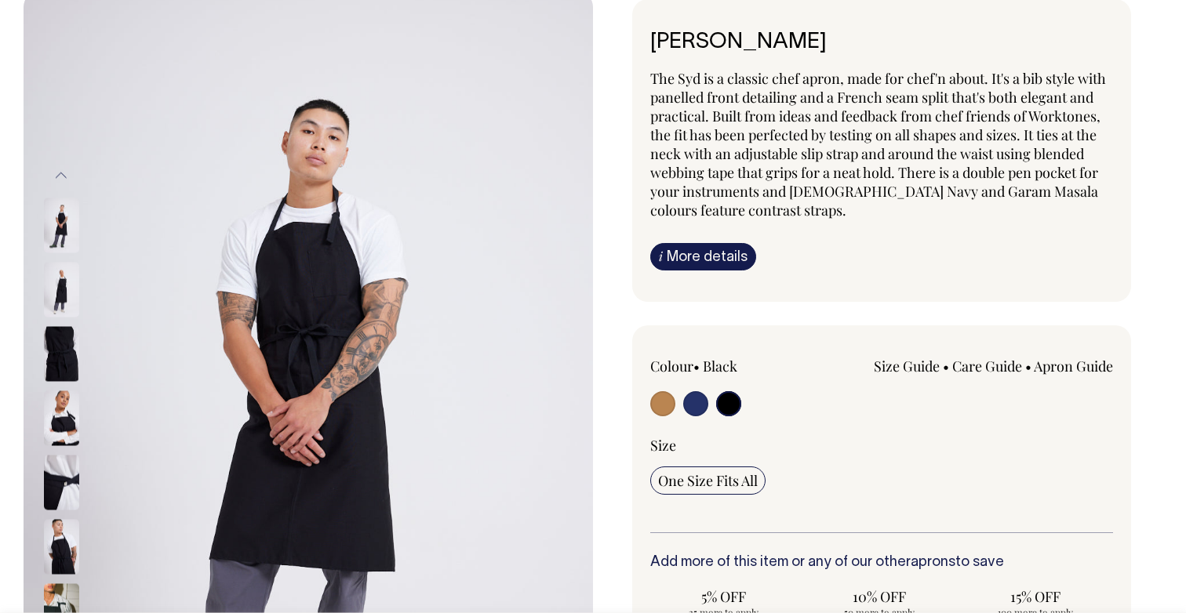
scroll to position [169, 0]
click at [64, 325] on img at bounding box center [61, 352] width 35 height 55
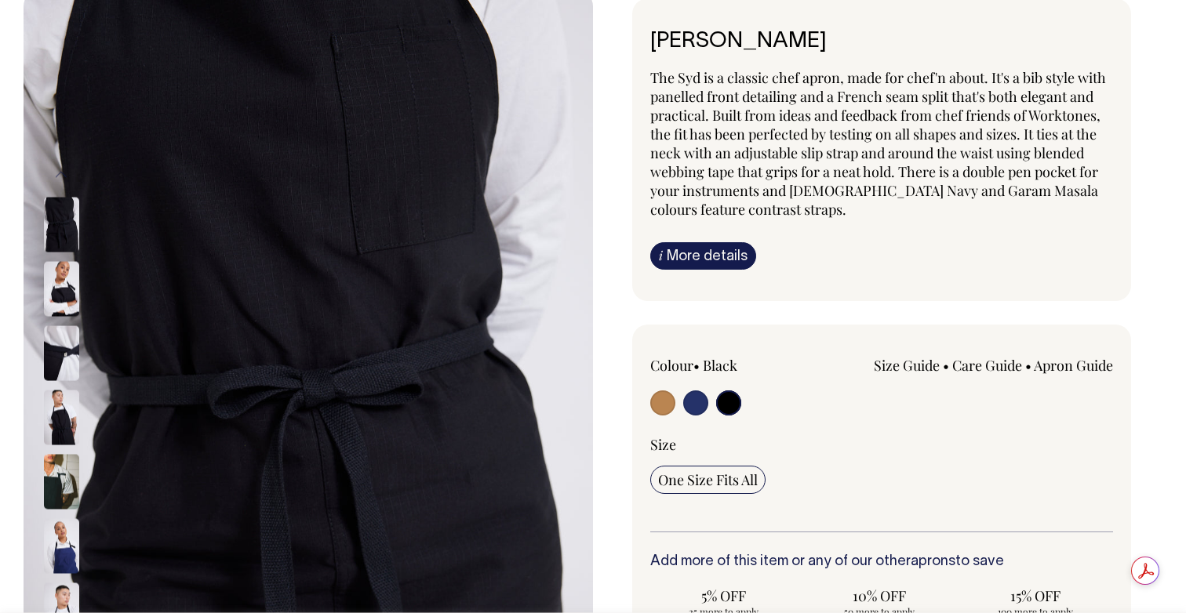
click at [56, 454] on img at bounding box center [61, 481] width 35 height 55
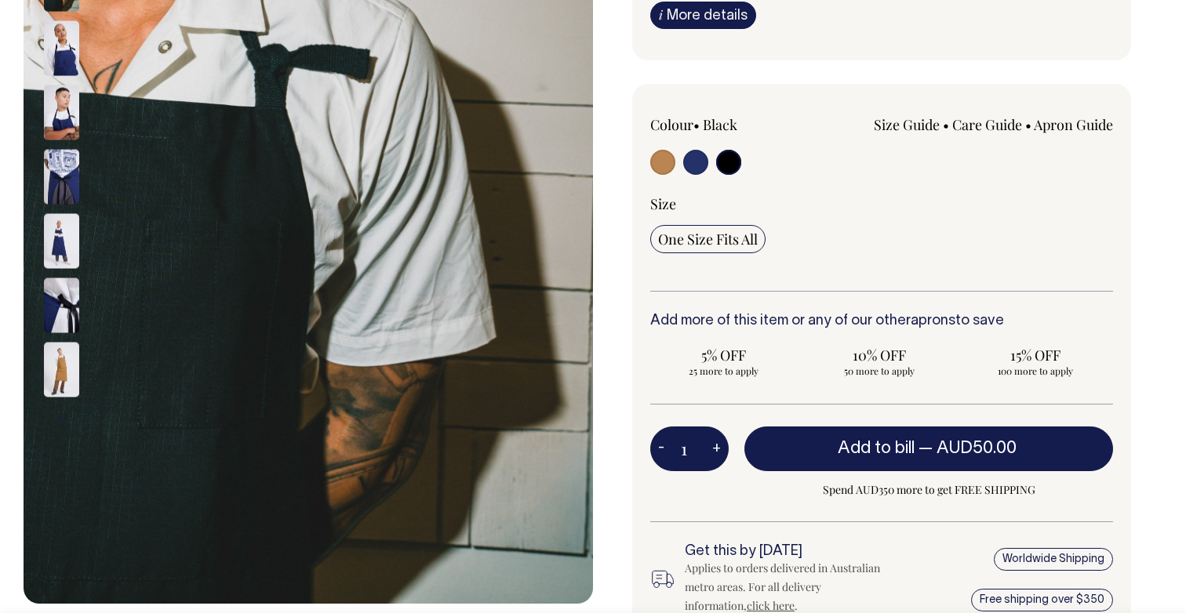
scroll to position [409, 0]
